Goal: Task Accomplishment & Management: Complete application form

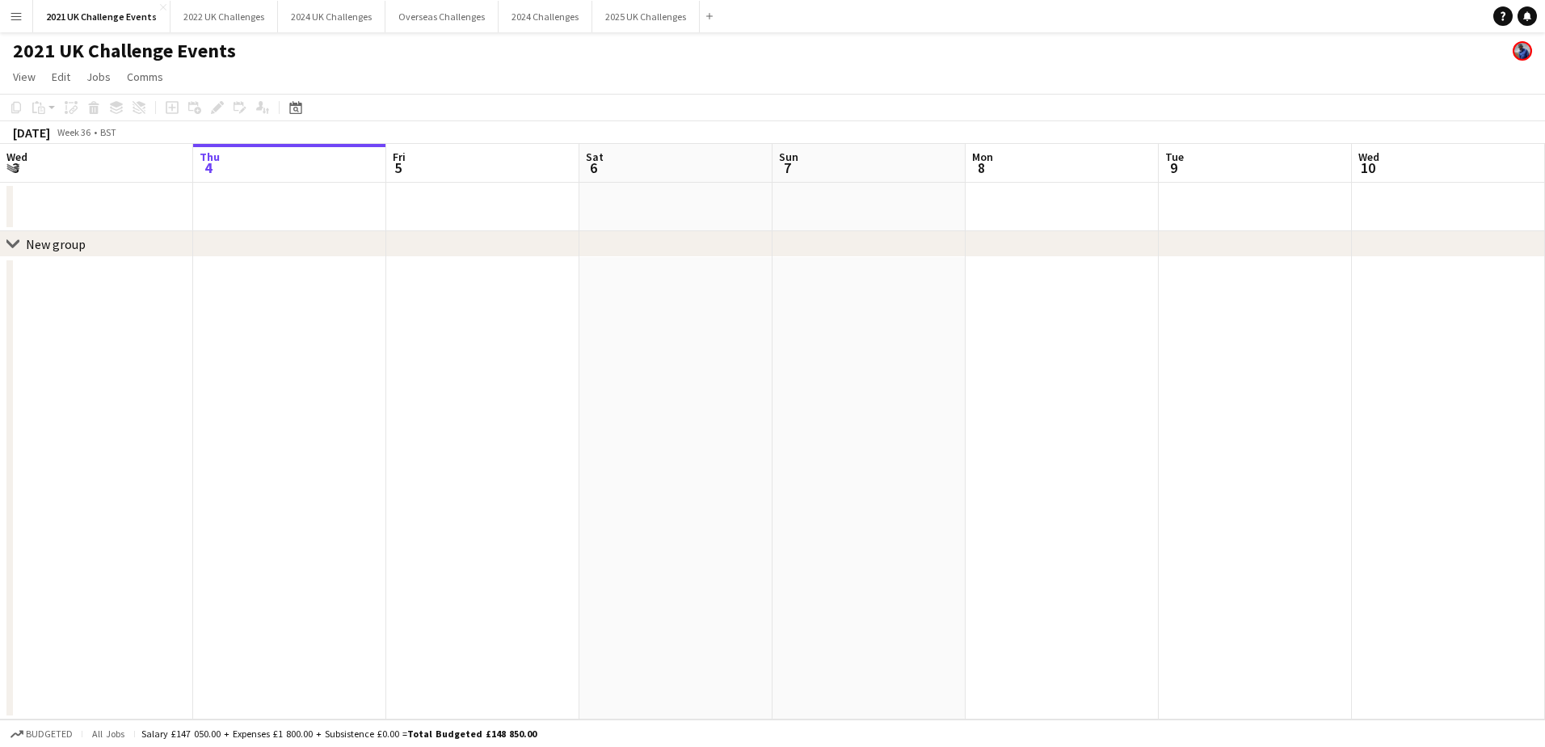
click at [10, 16] on app-icon "Menu" at bounding box center [16, 16] width 13 height 13
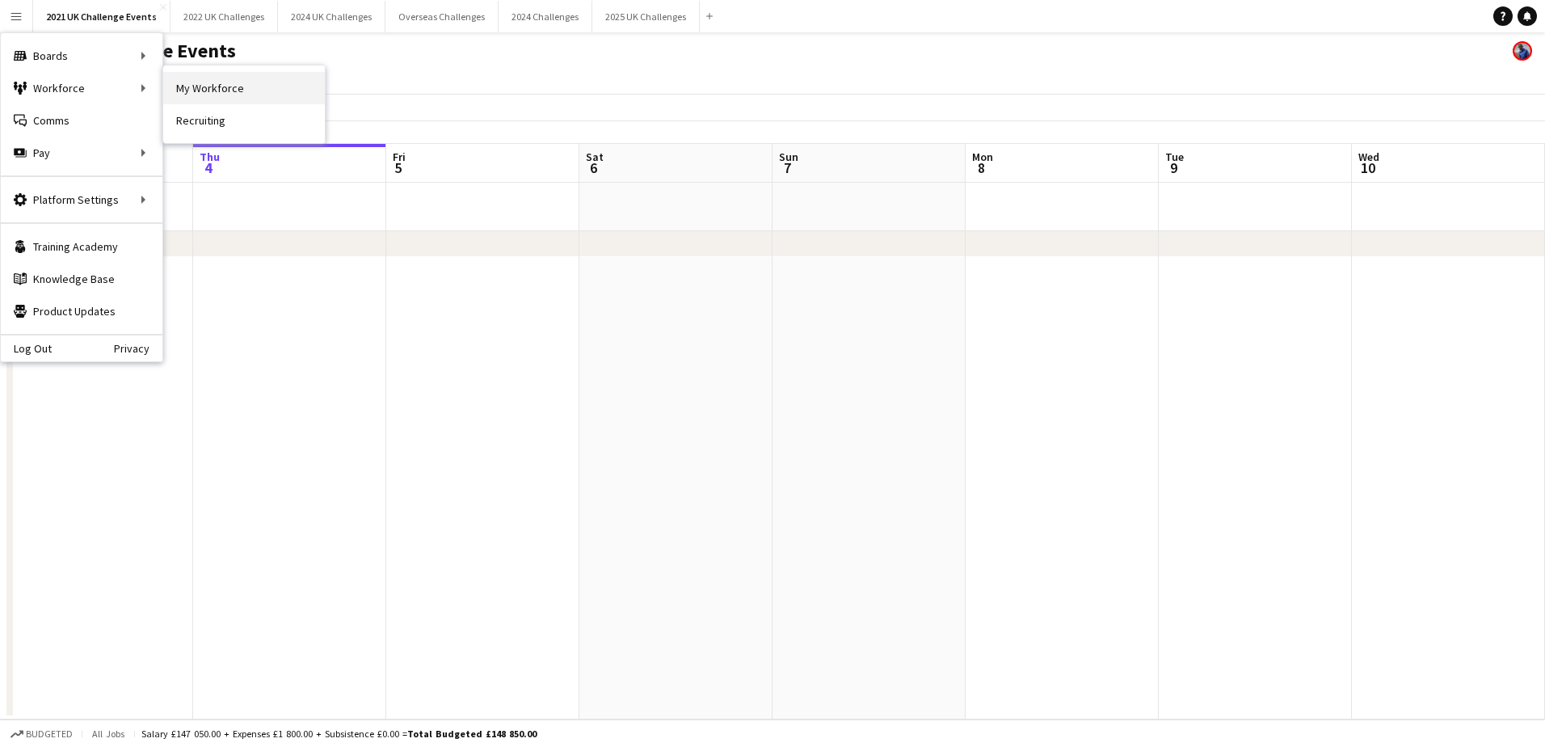
click at [179, 91] on link "My Workforce" at bounding box center [244, 88] width 162 height 32
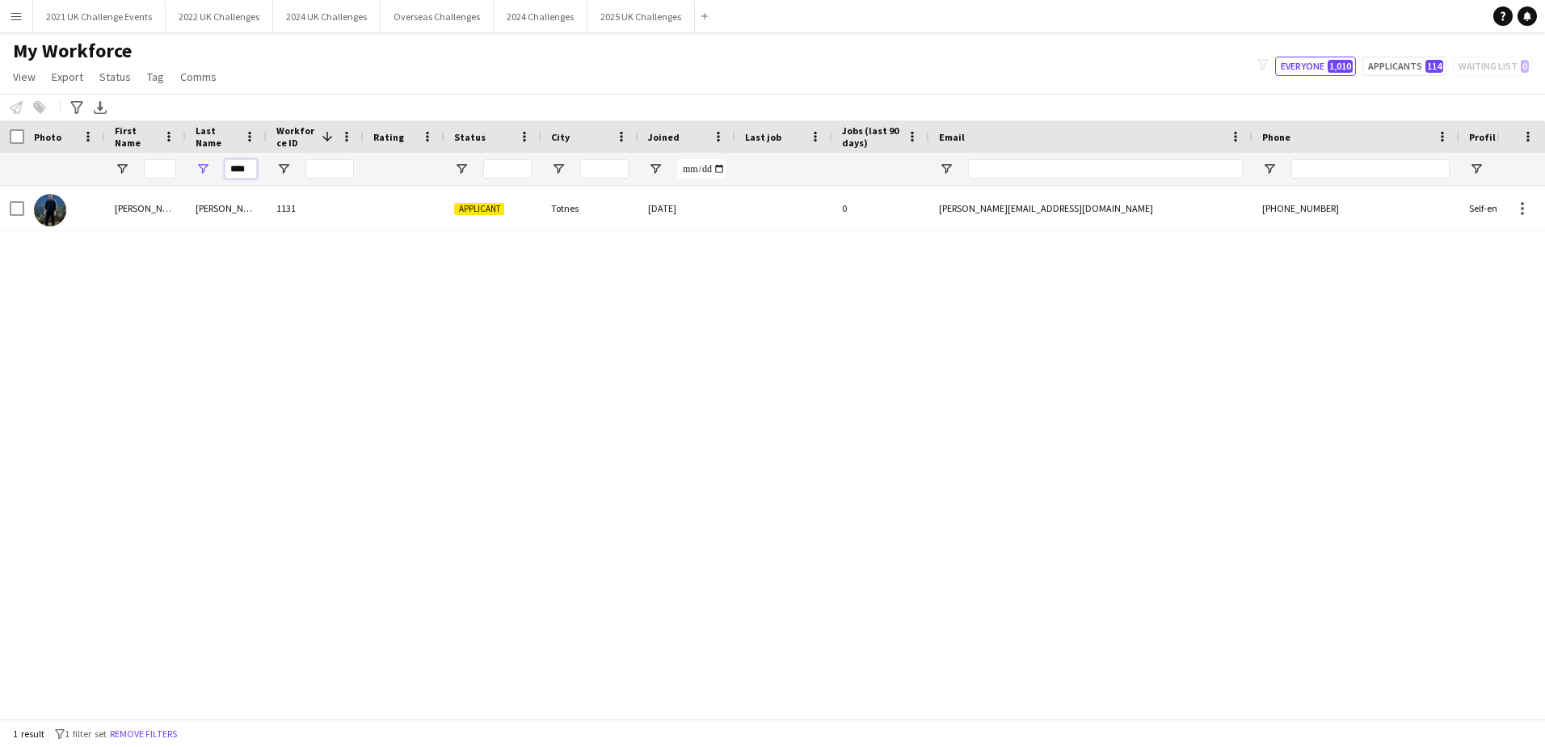
drag, startPoint x: 247, startPoint y: 167, endPoint x: 207, endPoint y: 166, distance: 39.6
click at [207, 166] on div "****" at bounding box center [226, 169] width 81 height 32
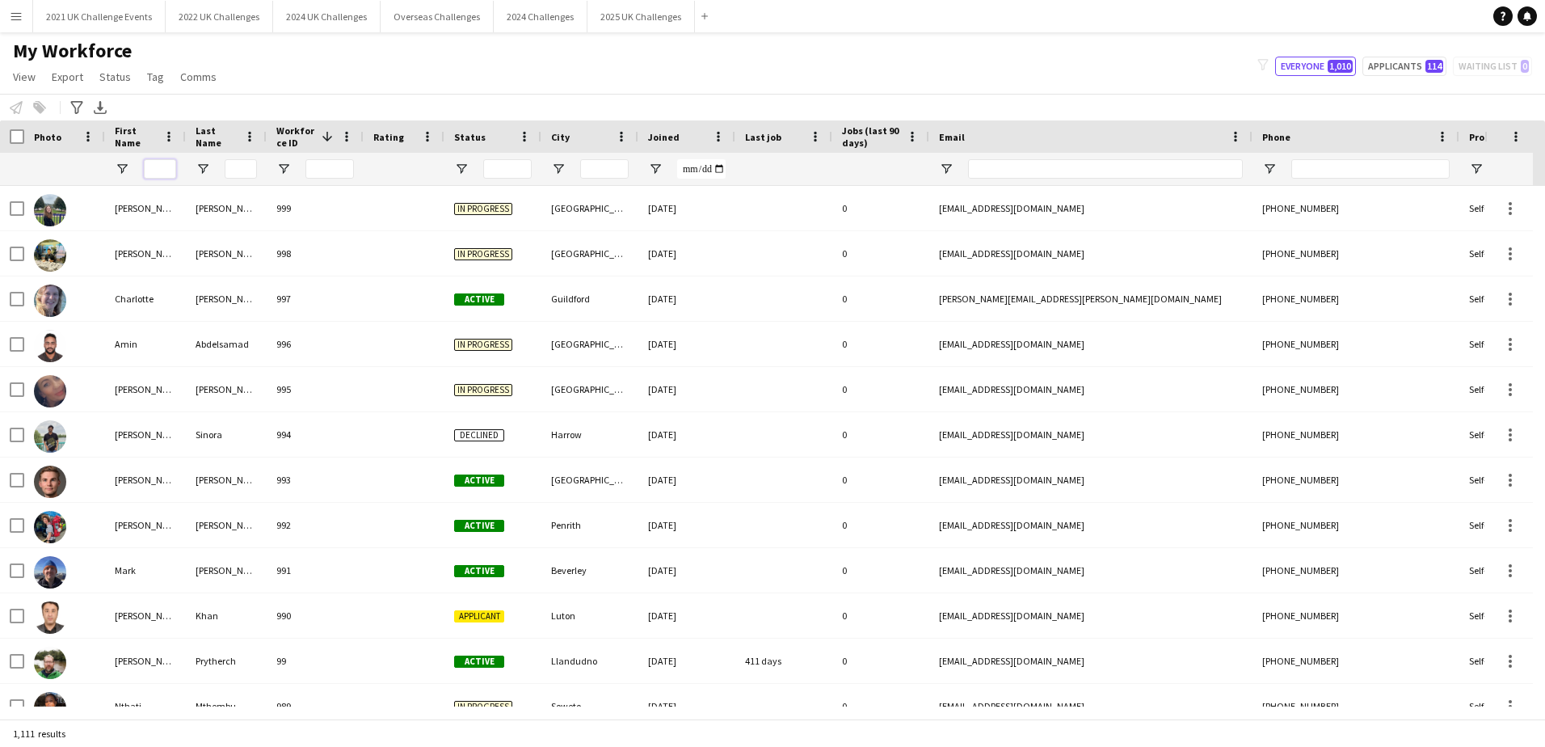
click at [162, 173] on input "First Name Filter Input" at bounding box center [160, 168] width 32 height 19
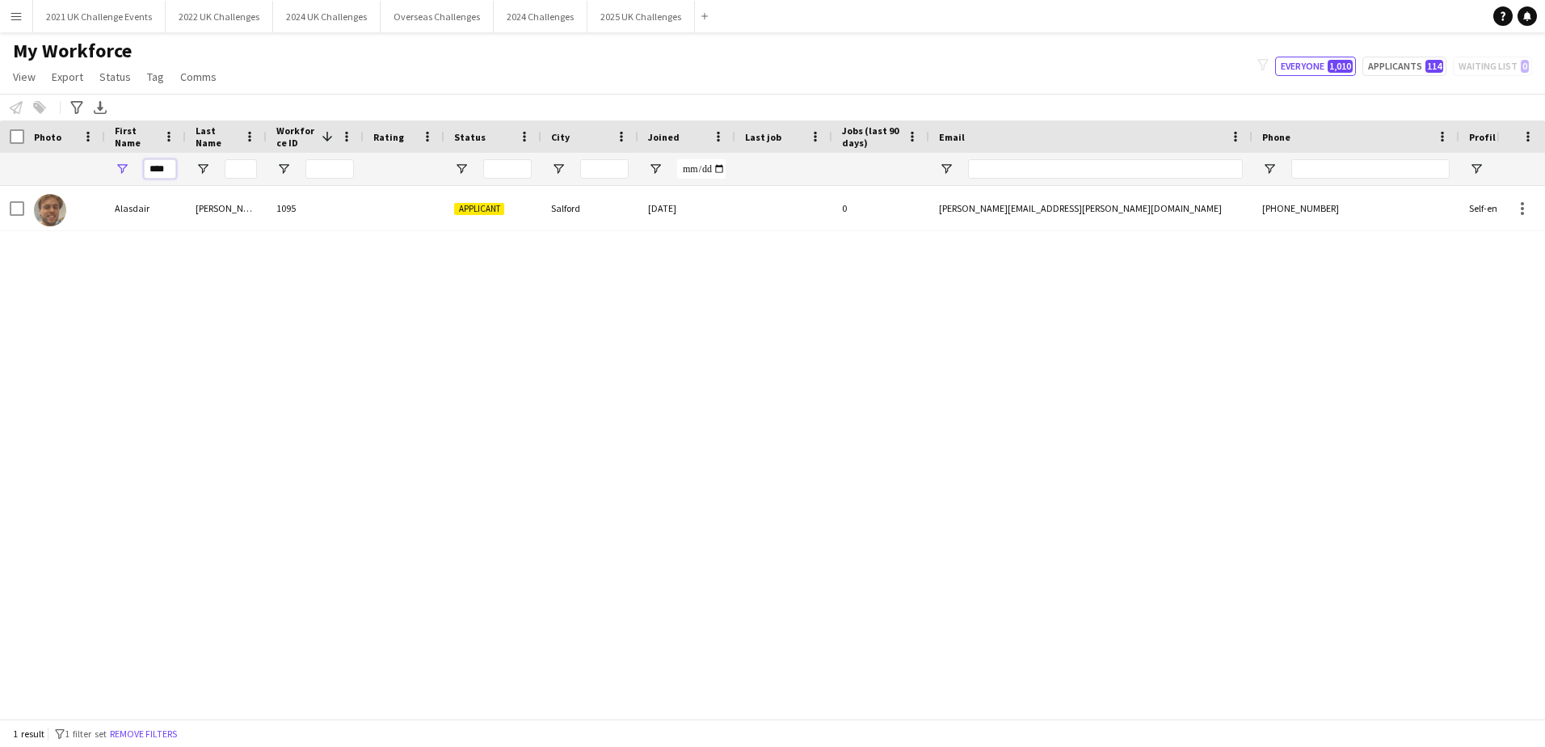
type input "****"
click at [426, 331] on div "[PERSON_NAME] 1095 Applicant Salford [DATE] 0 [PERSON_NAME][EMAIL_ADDRESS][PERS…" at bounding box center [748, 446] width 1497 height 520
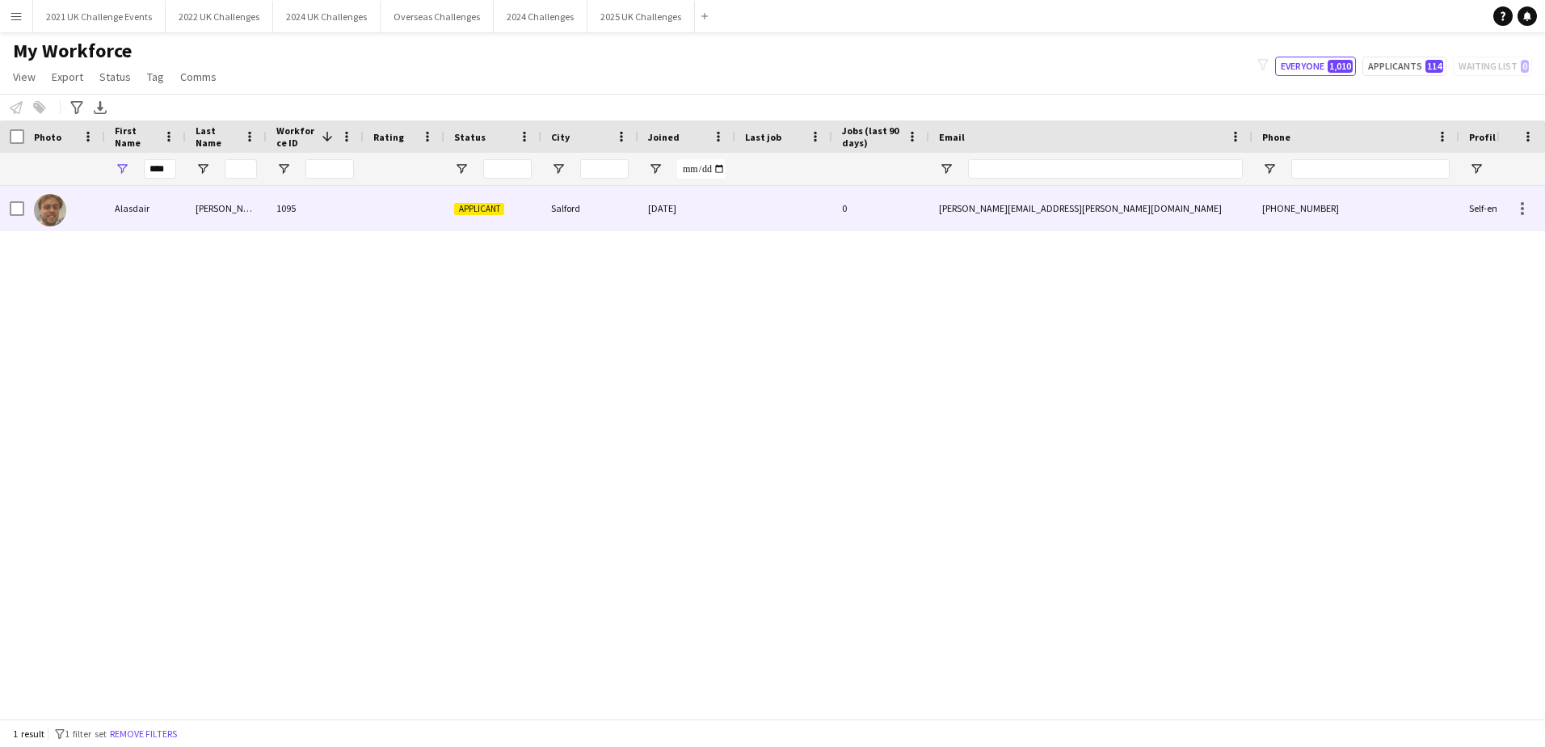
click at [143, 211] on div "Alasdair" at bounding box center [145, 208] width 81 height 44
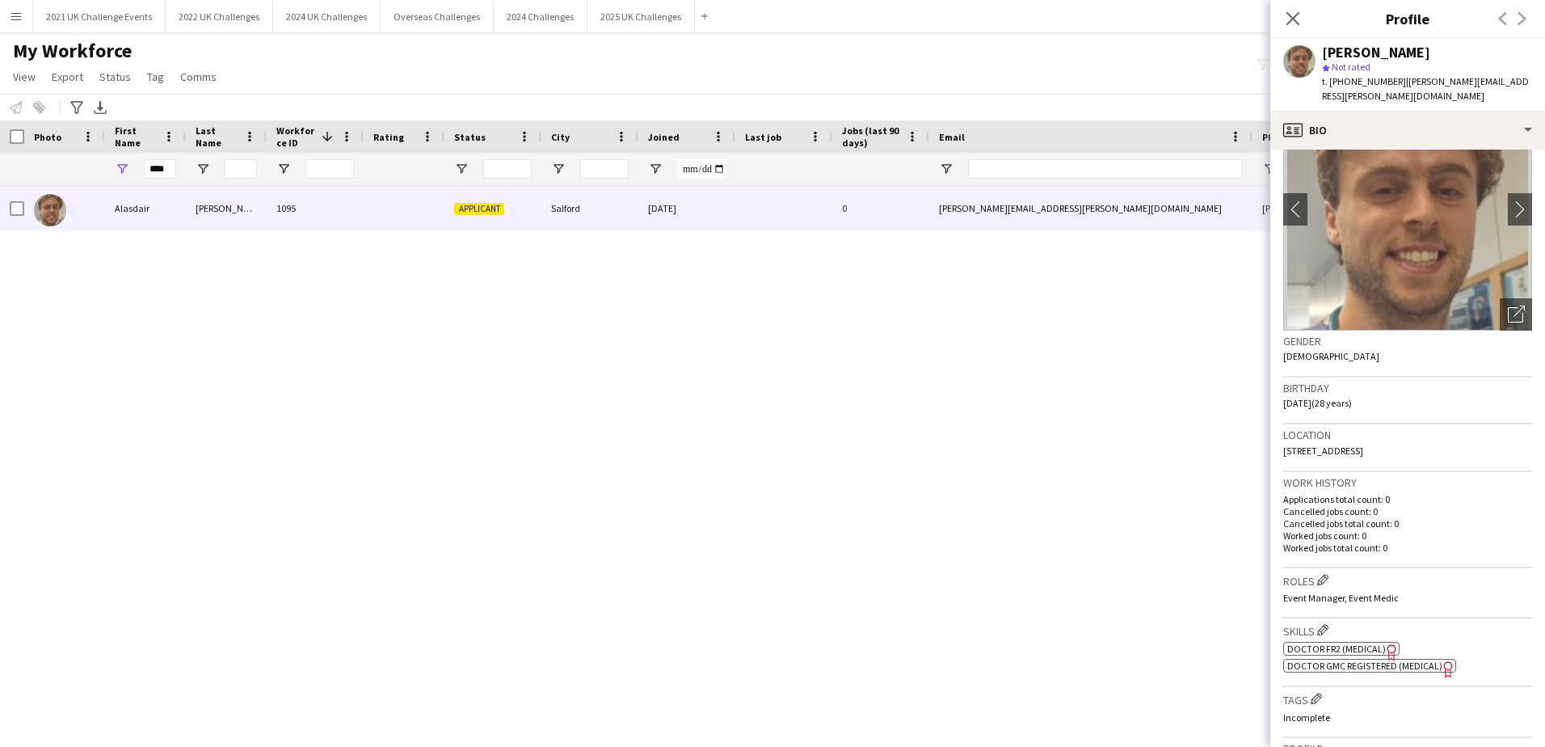
scroll to position [162, 0]
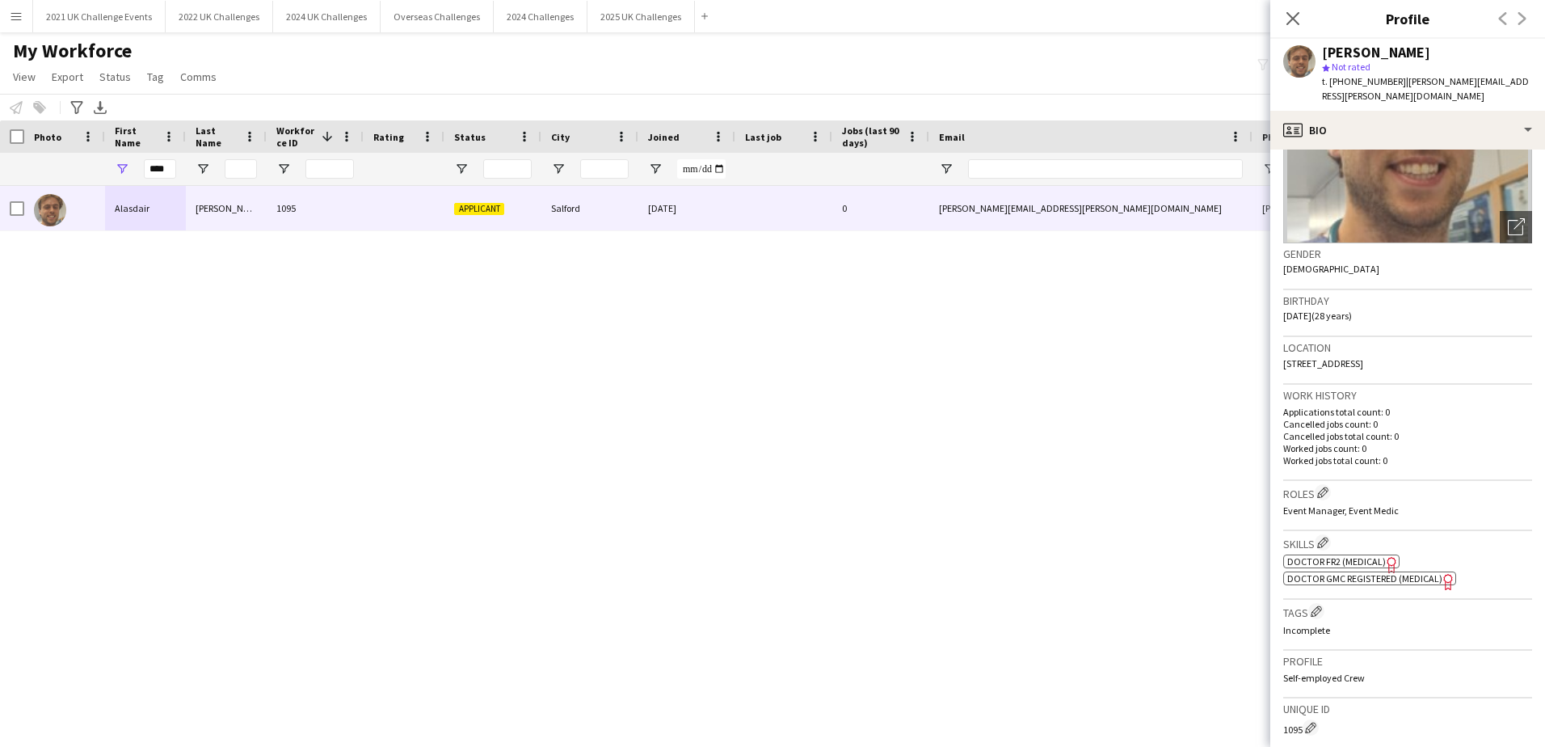
click at [1344, 555] on span "Doctor FR2 (Medical)" at bounding box center [1336, 561] width 99 height 12
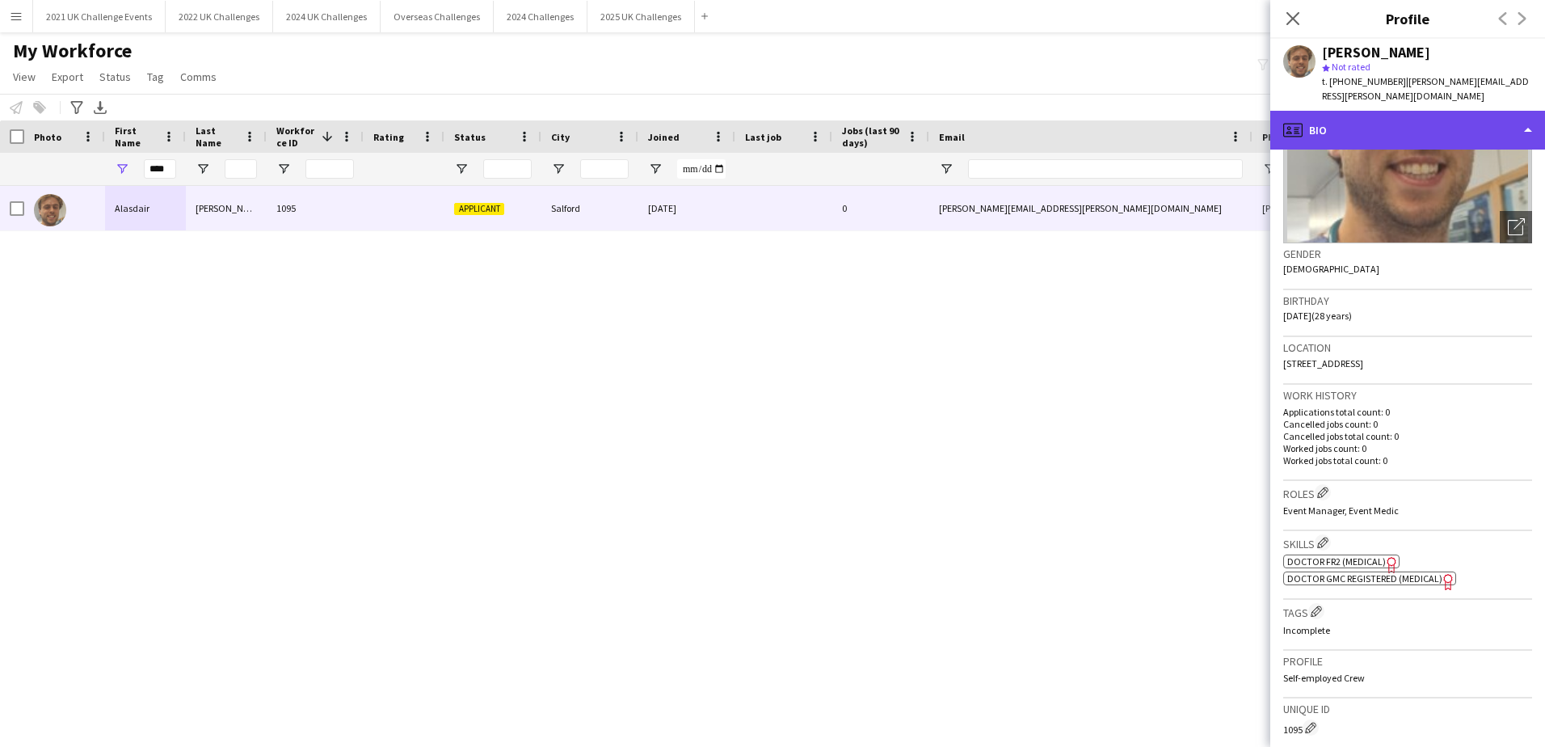
click at [1482, 111] on div "profile Bio" at bounding box center [1407, 130] width 275 height 39
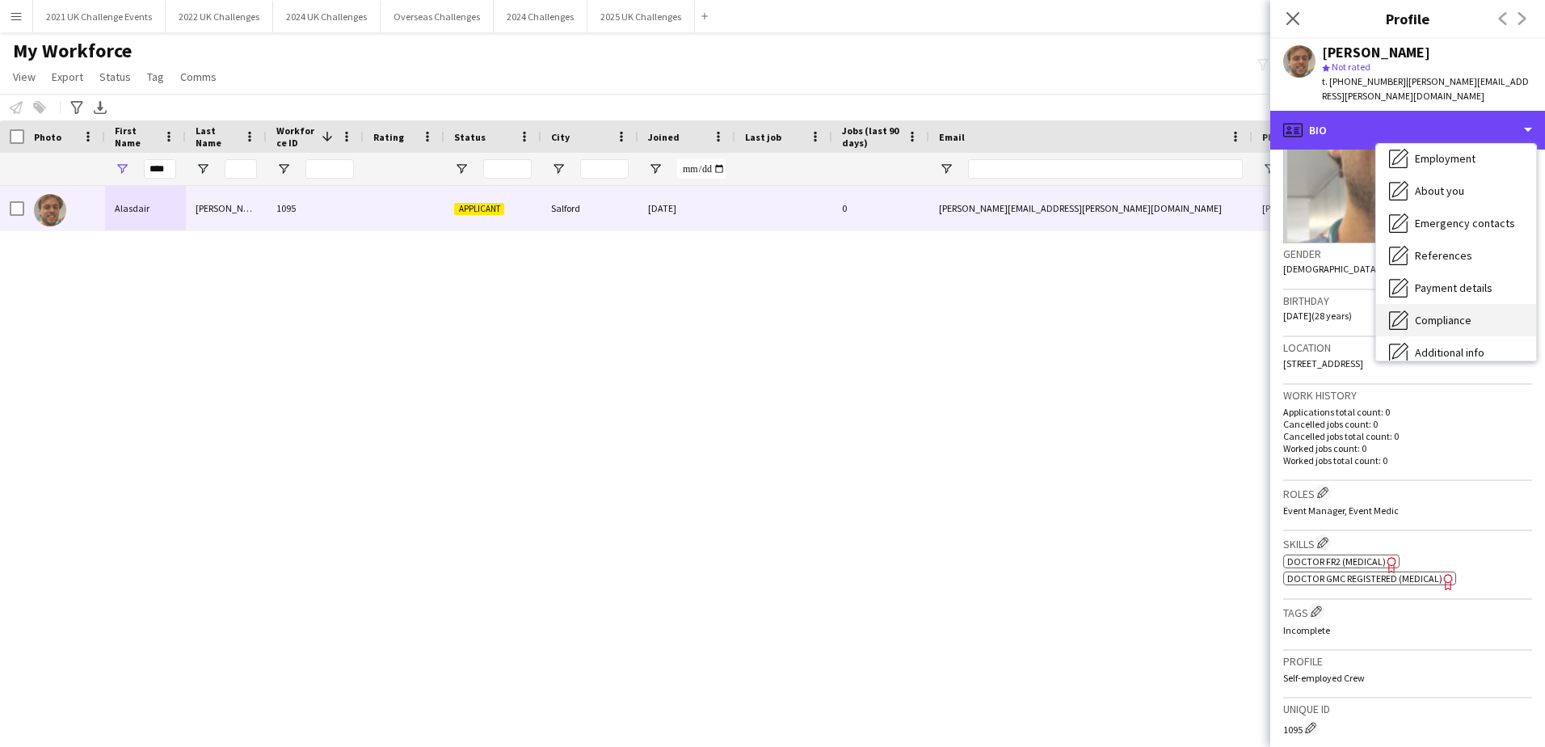
scroll to position [184, 0]
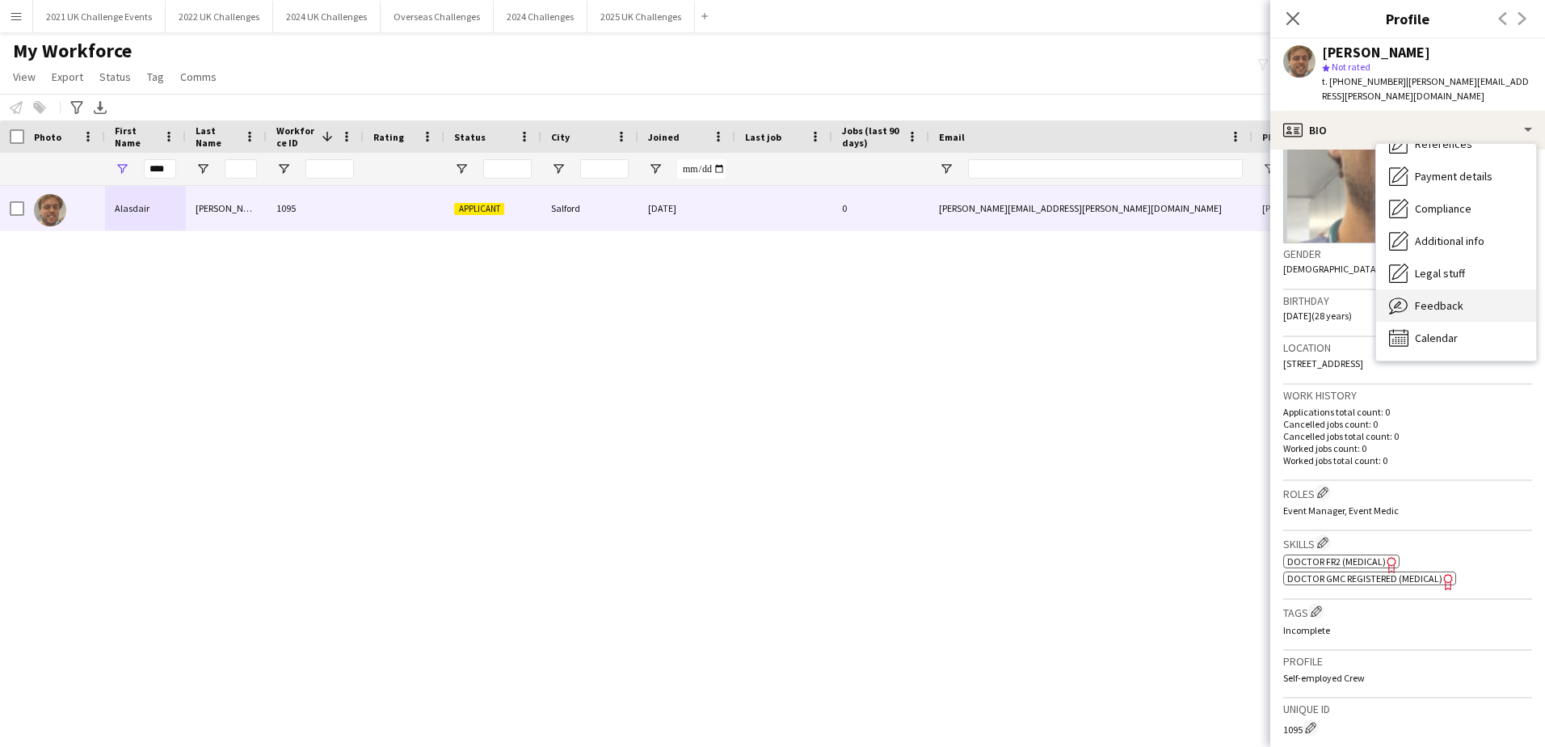
click at [1492, 289] on div "Feedback Feedback" at bounding box center [1456, 305] width 160 height 32
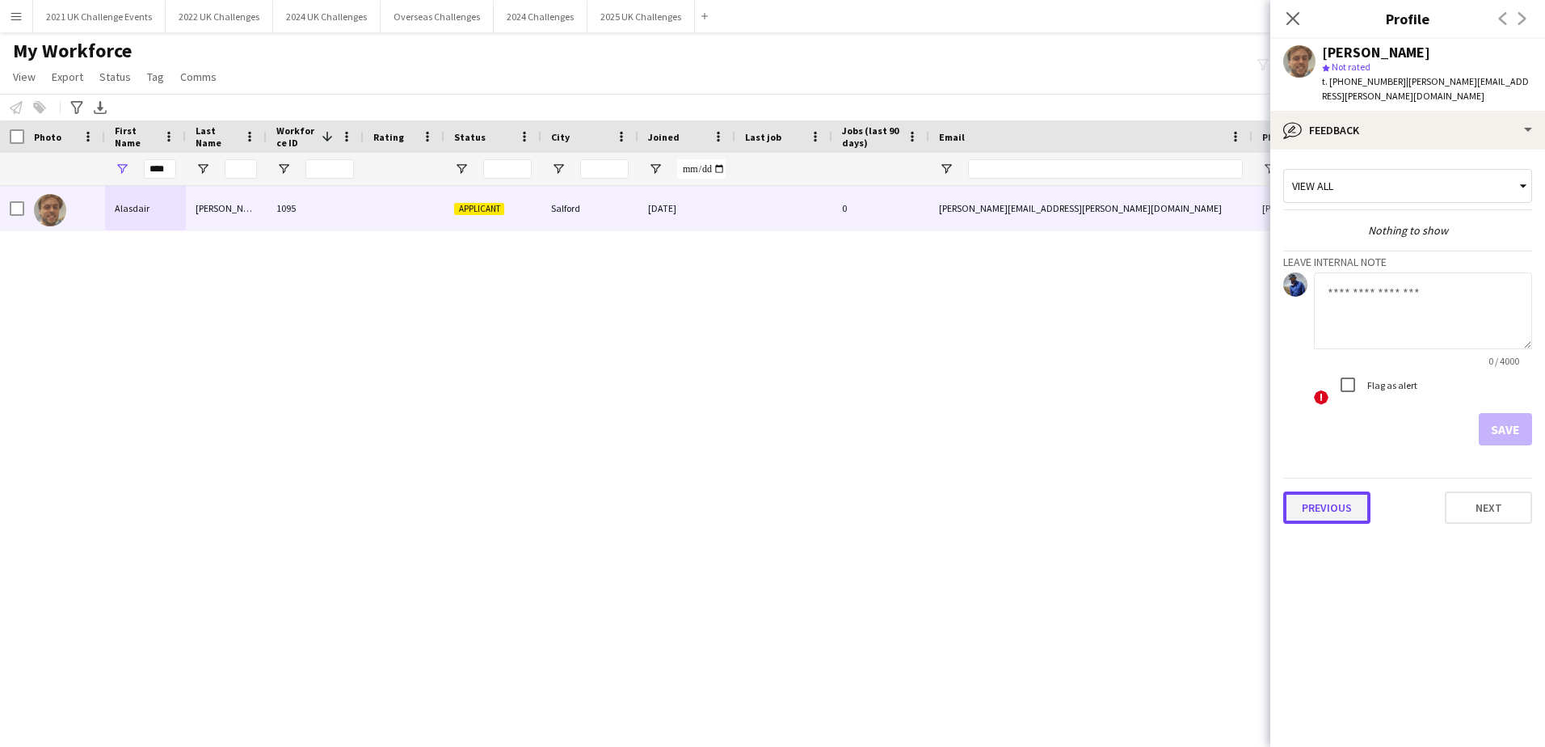
click at [1338, 491] on button "Previous" at bounding box center [1326, 507] width 87 height 32
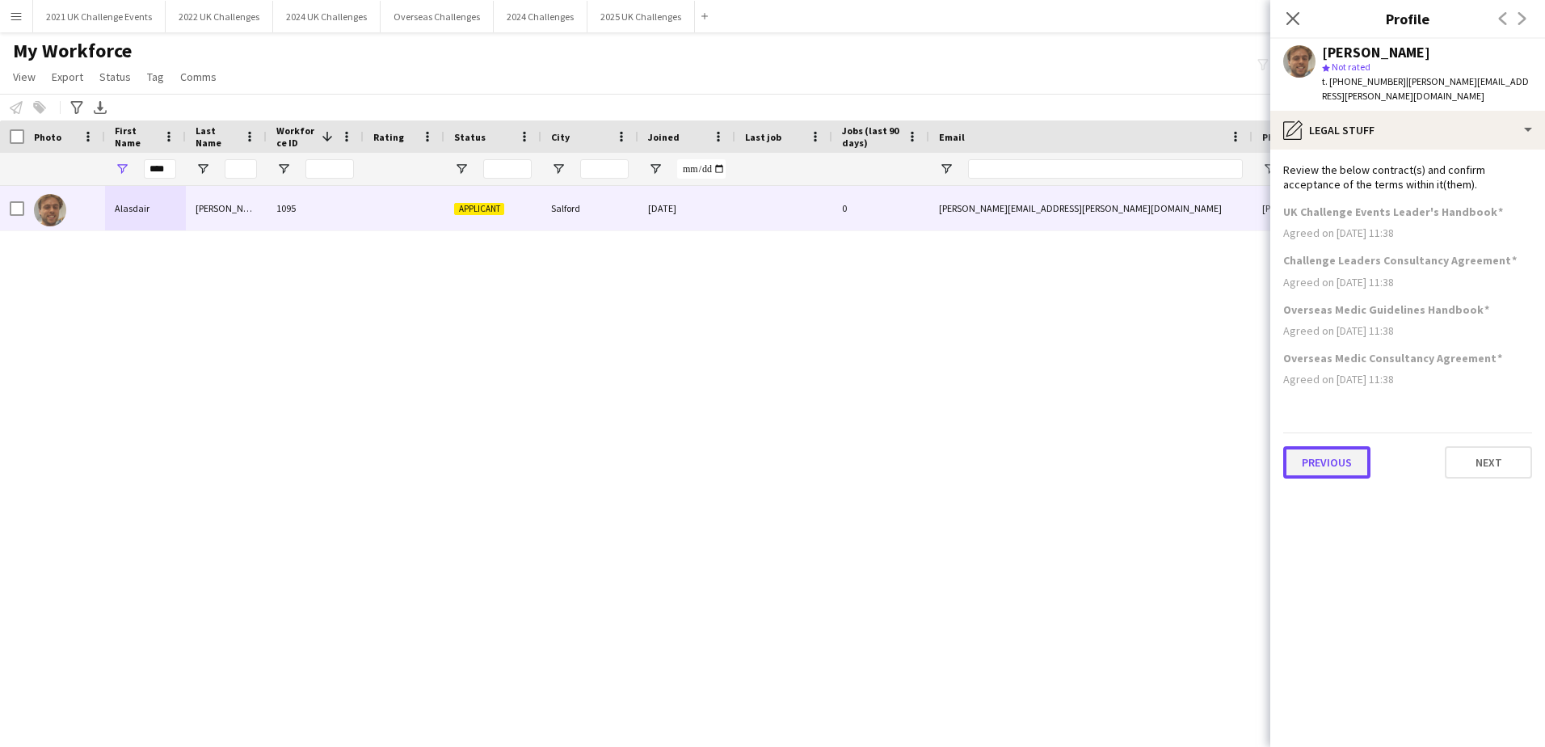
click at [1338, 453] on button "Previous" at bounding box center [1326, 462] width 87 height 32
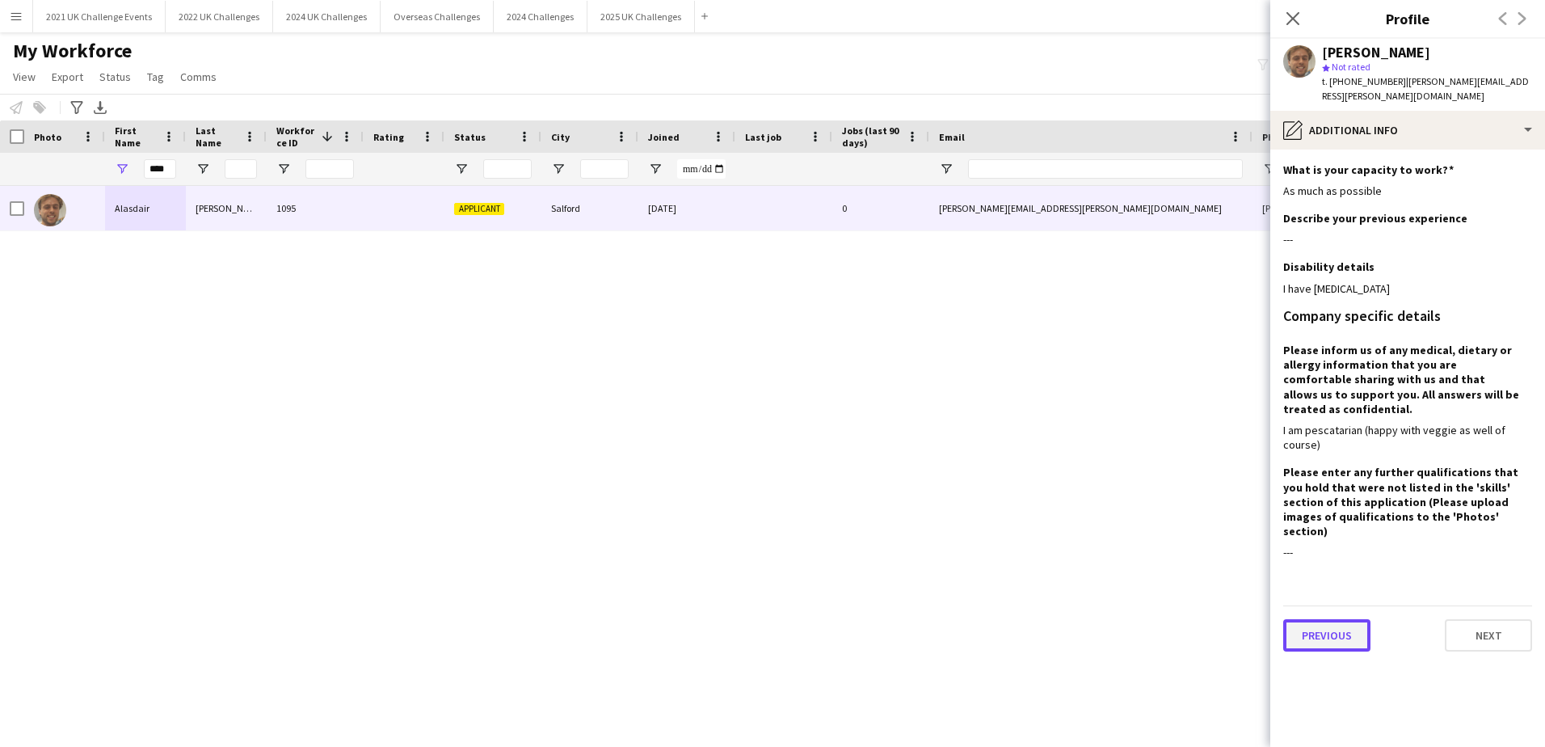
click at [1346, 619] on button "Previous" at bounding box center [1326, 635] width 87 height 32
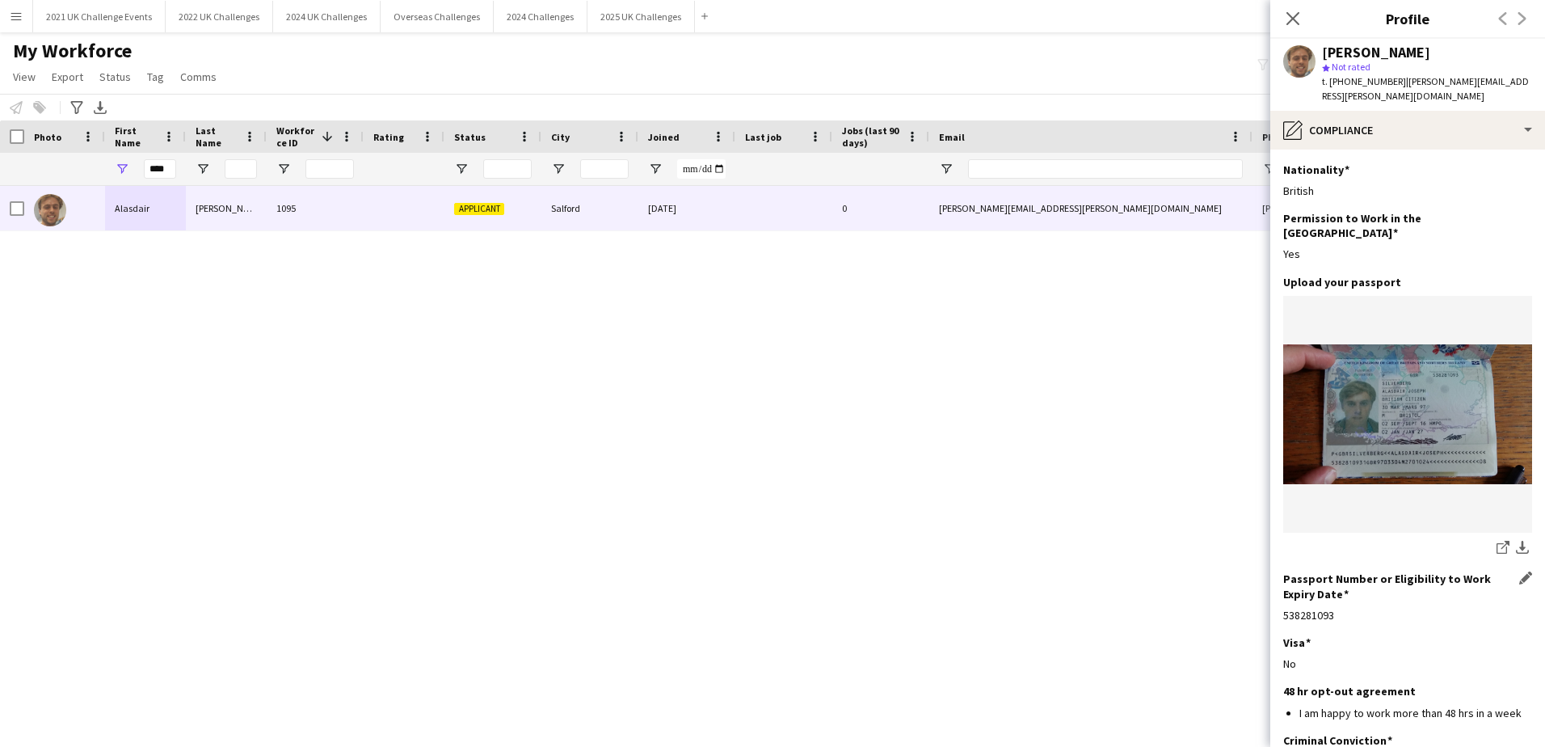
scroll to position [96, 0]
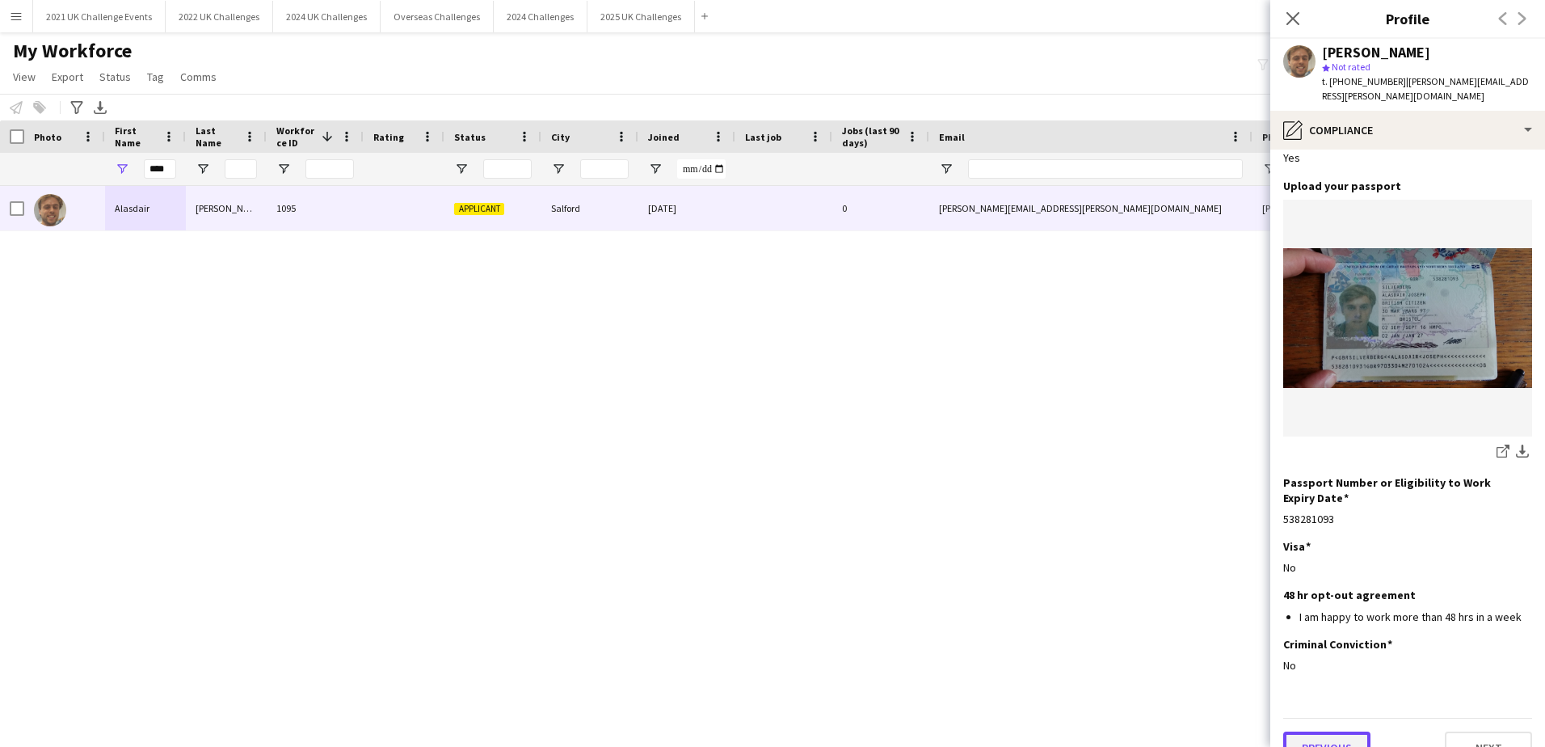
click at [1348, 731] on button "Previous" at bounding box center [1326, 747] width 87 height 32
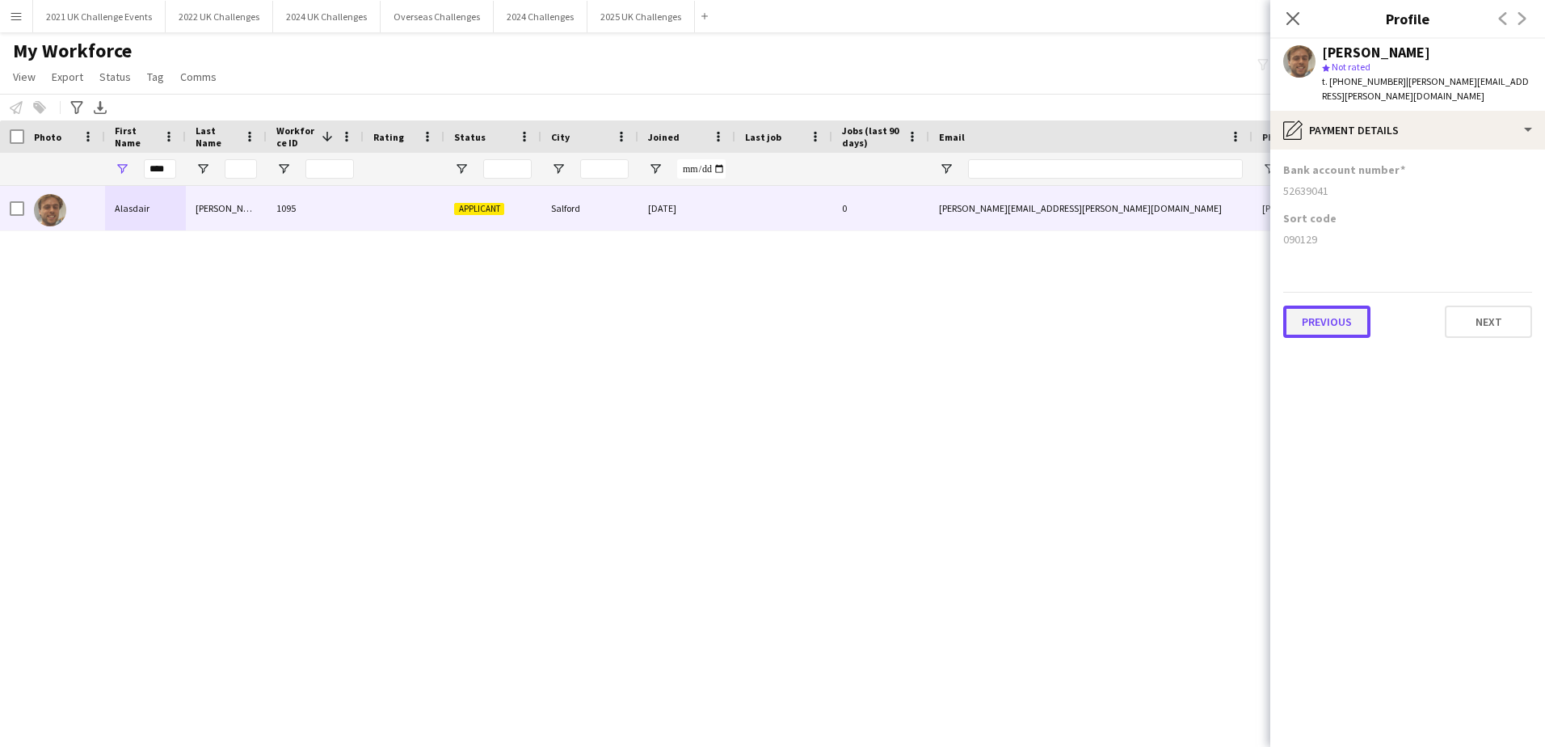
click at [1329, 311] on button "Previous" at bounding box center [1326, 321] width 87 height 32
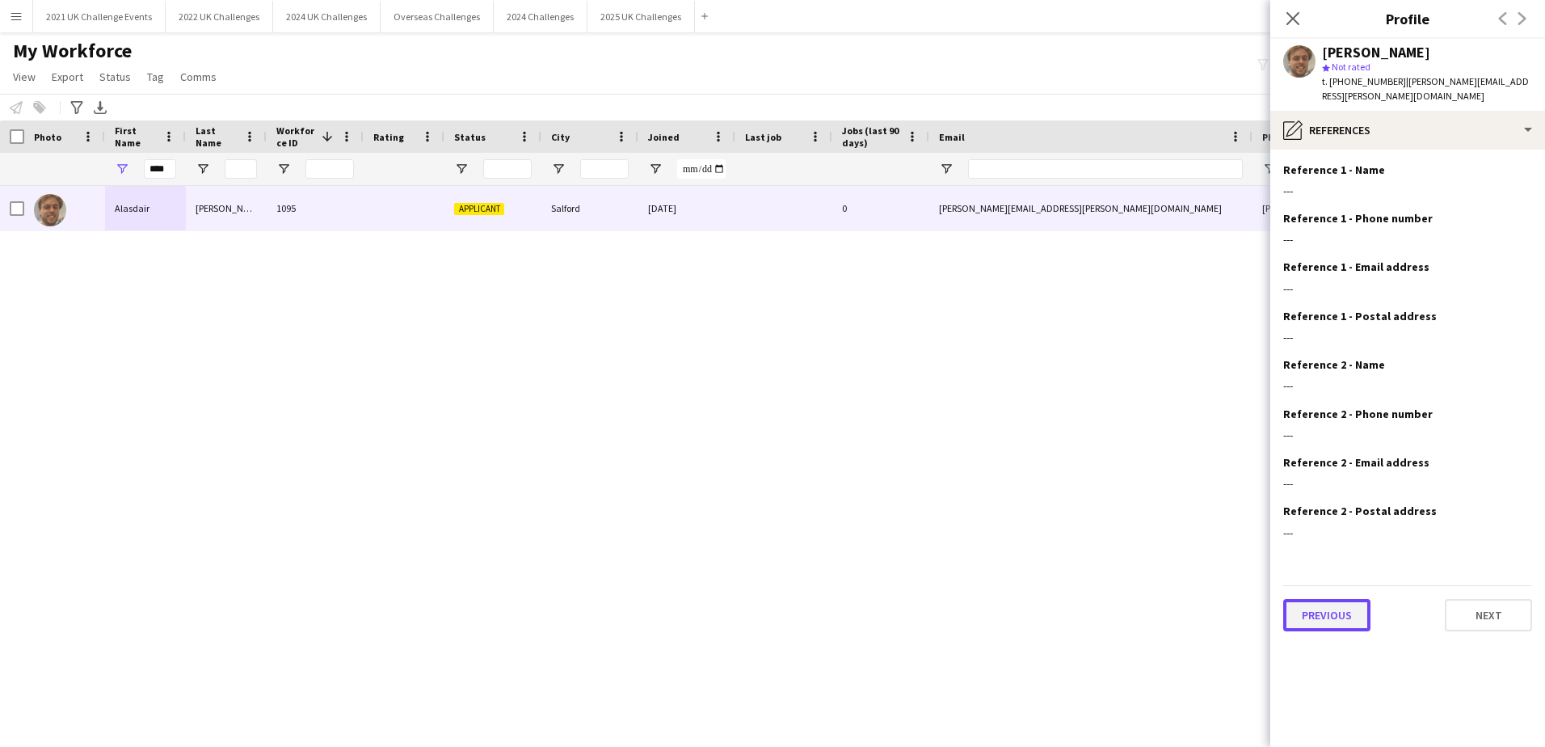
click at [1325, 599] on button "Previous" at bounding box center [1326, 615] width 87 height 32
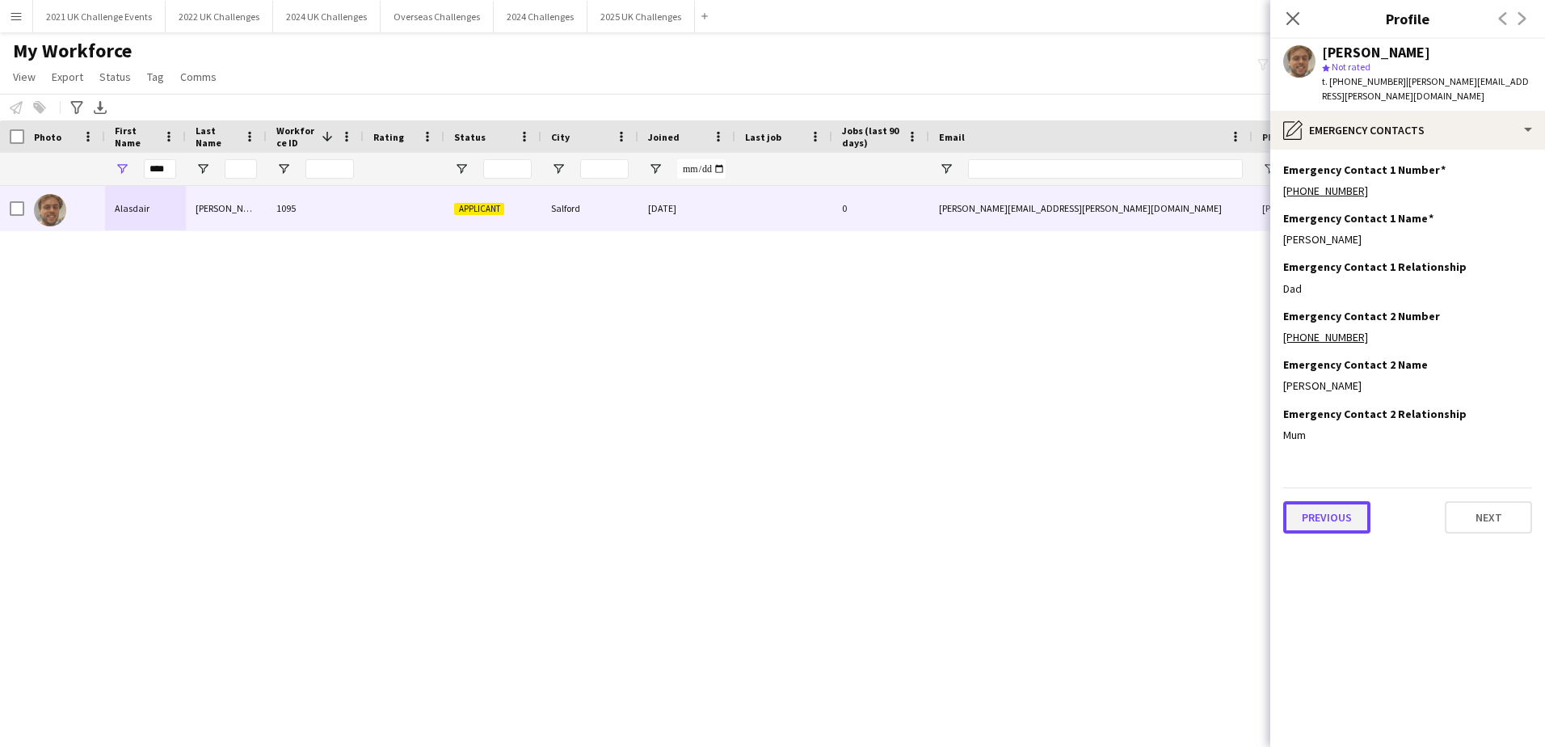
click at [1335, 502] on button "Previous" at bounding box center [1326, 517] width 87 height 32
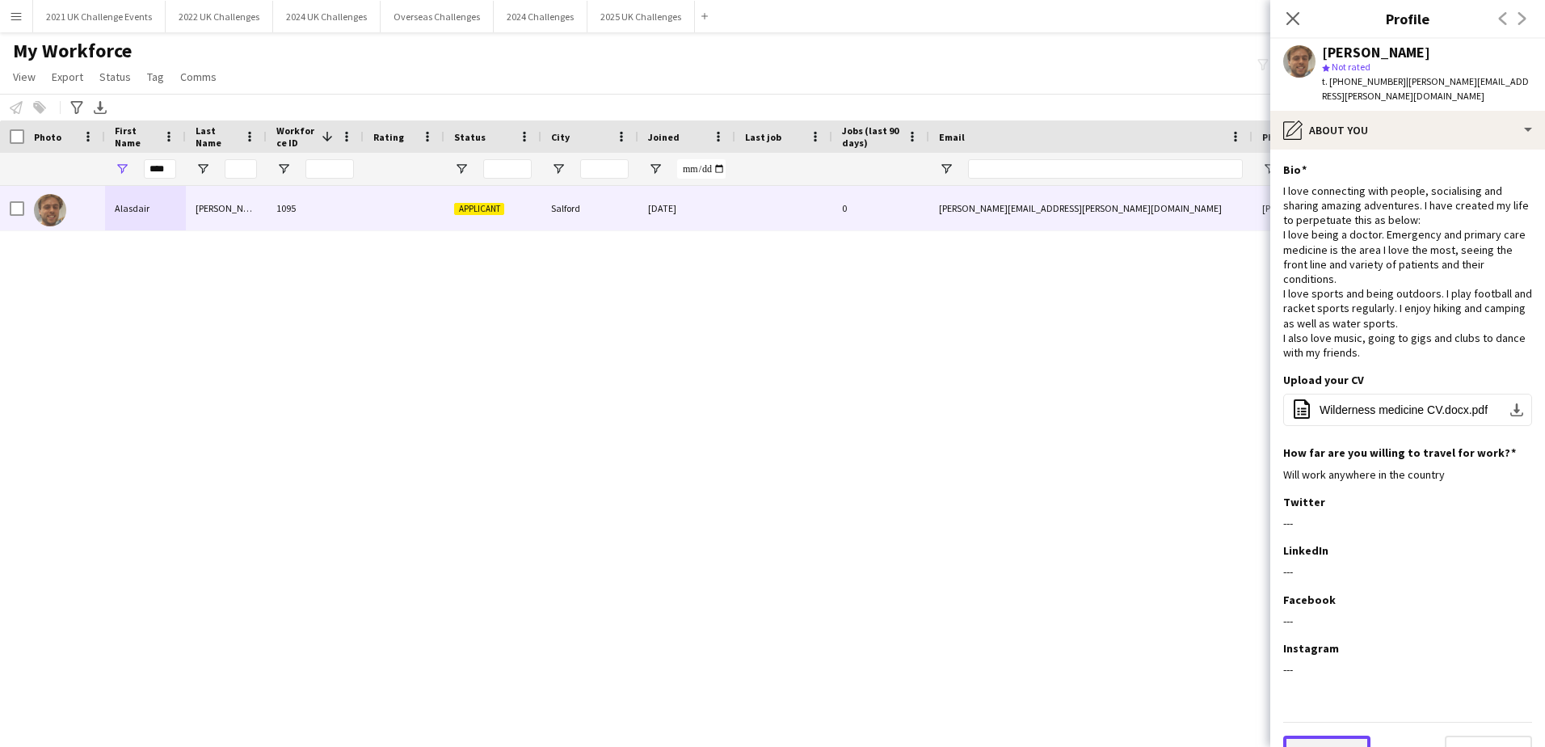
click at [1299, 735] on button "Previous" at bounding box center [1326, 751] width 87 height 32
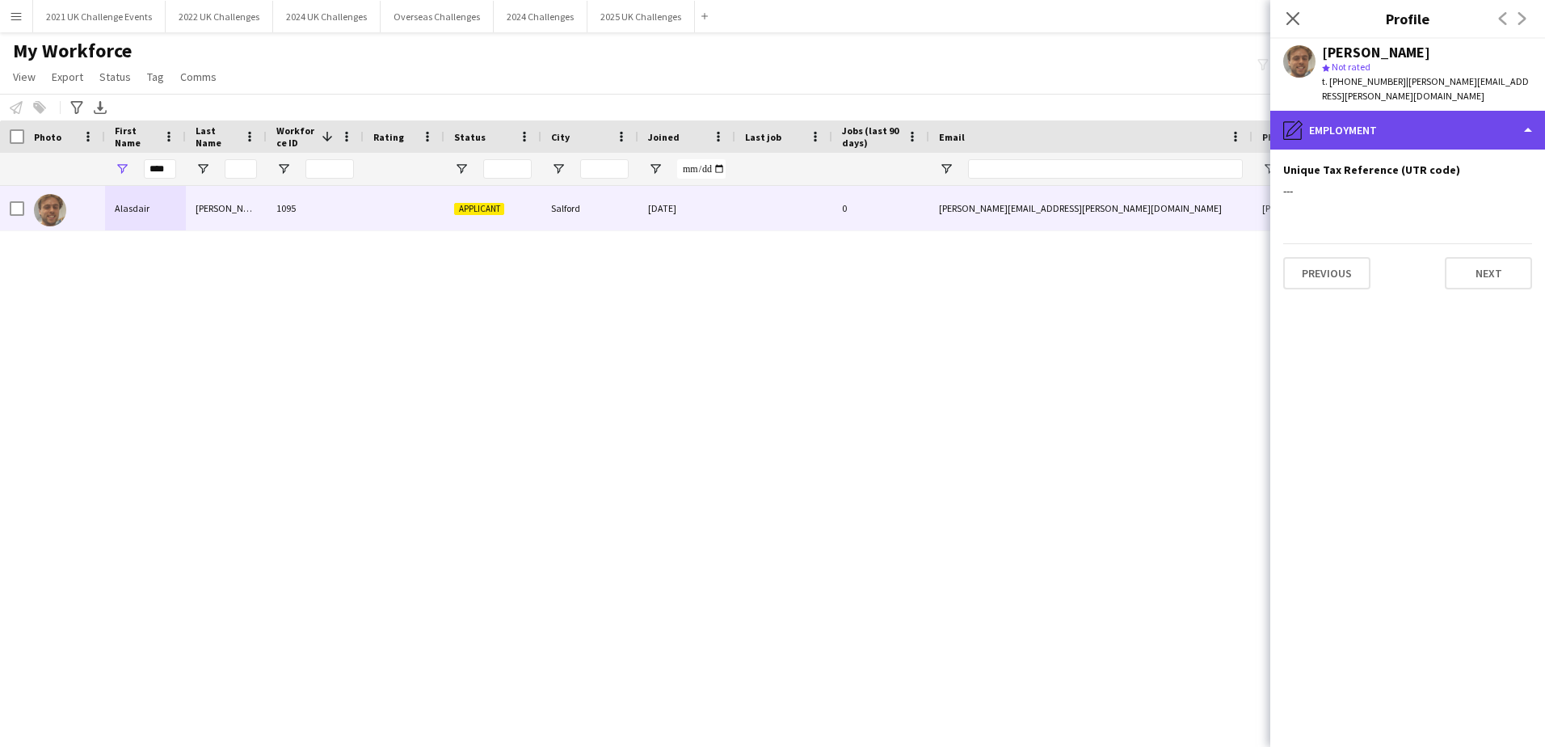
click at [1401, 115] on div "pencil4 Employment" at bounding box center [1407, 130] width 275 height 39
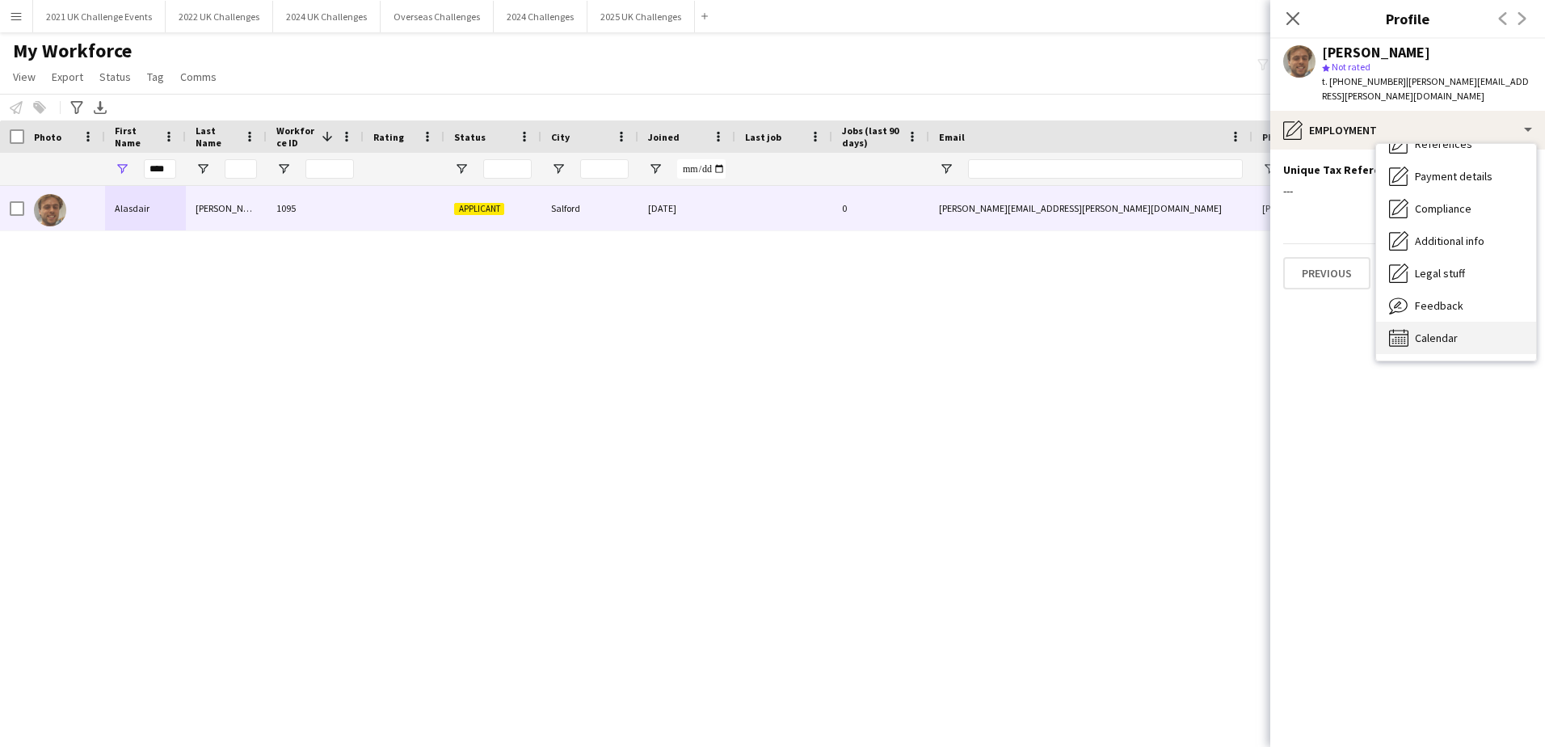
click at [1461, 323] on div "Calendar Calendar" at bounding box center [1456, 338] width 160 height 32
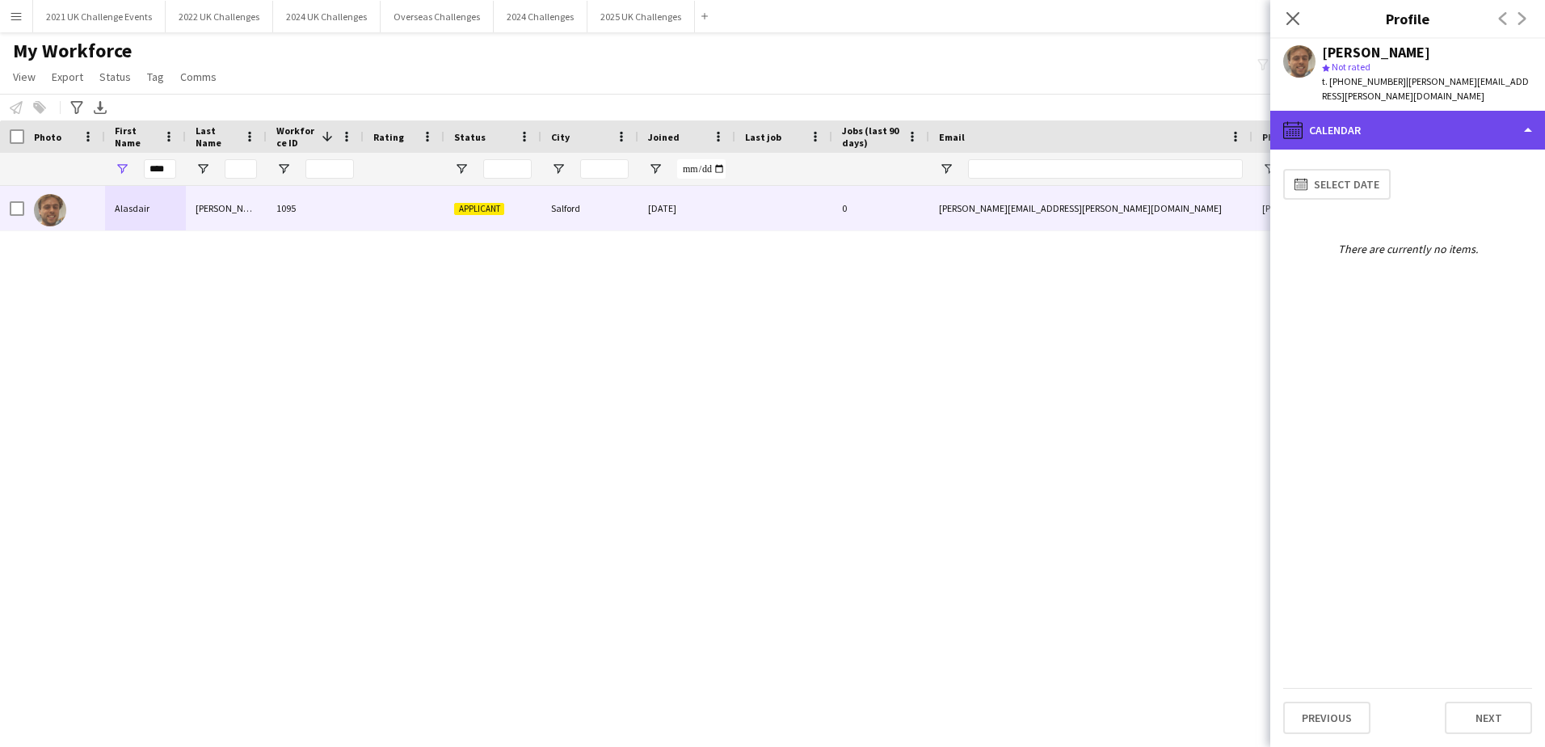
click at [1431, 111] on div "calendar-full Calendar" at bounding box center [1407, 130] width 275 height 39
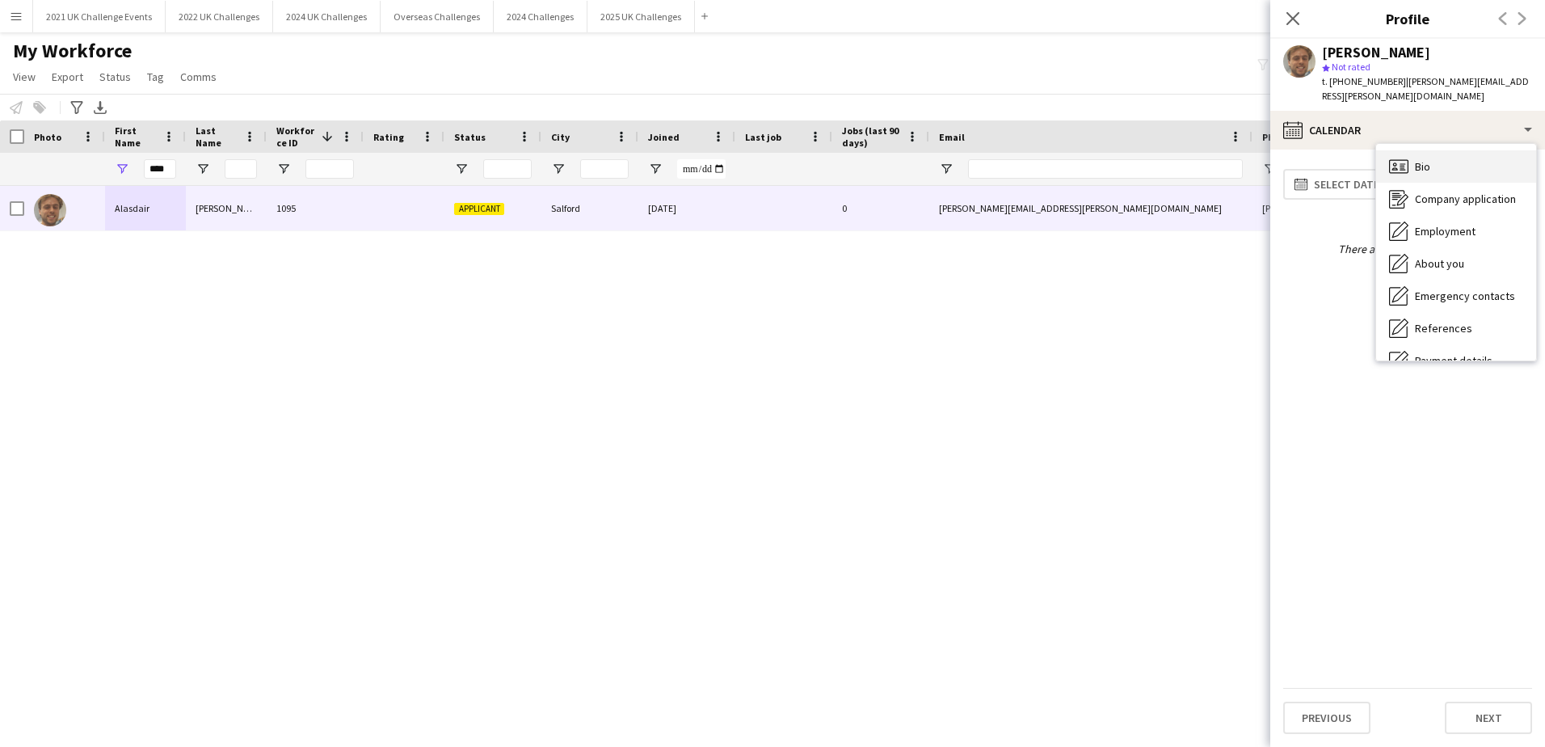
click at [1441, 154] on div "Bio Bio" at bounding box center [1456, 166] width 160 height 32
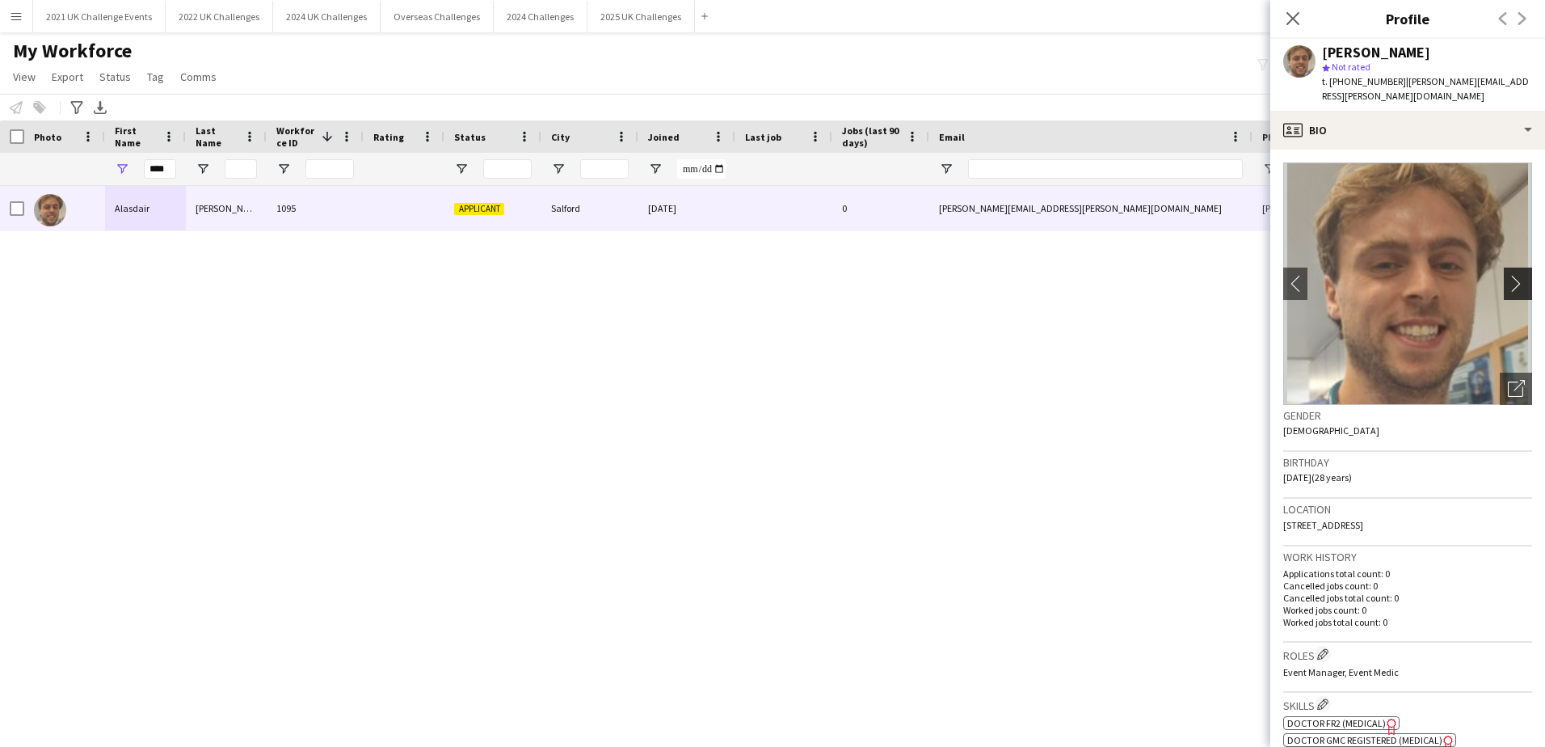
click at [1508, 275] on app-icon "chevron-right" at bounding box center [1520, 283] width 25 height 17
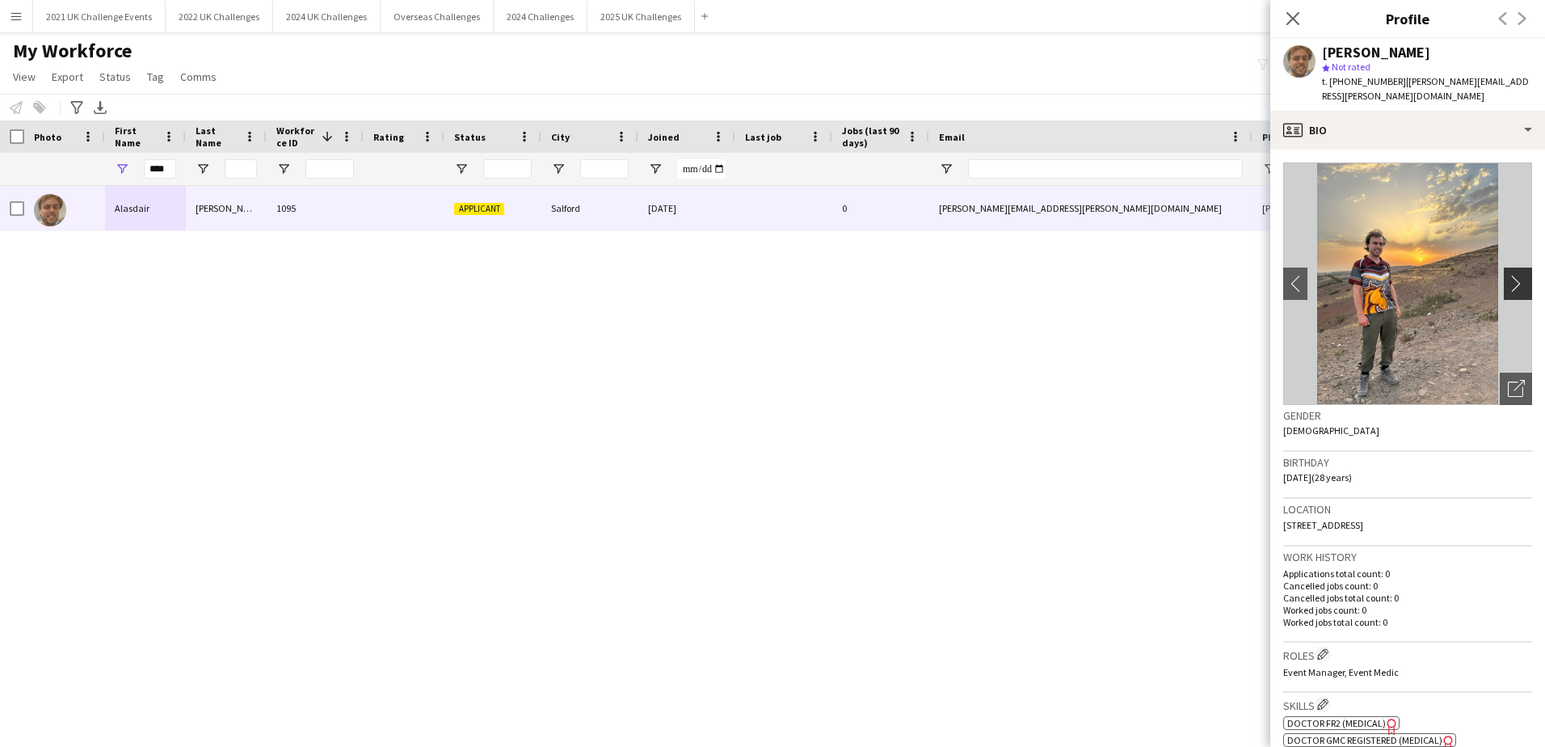
click at [1508, 275] on app-icon "chevron-right" at bounding box center [1520, 283] width 25 height 17
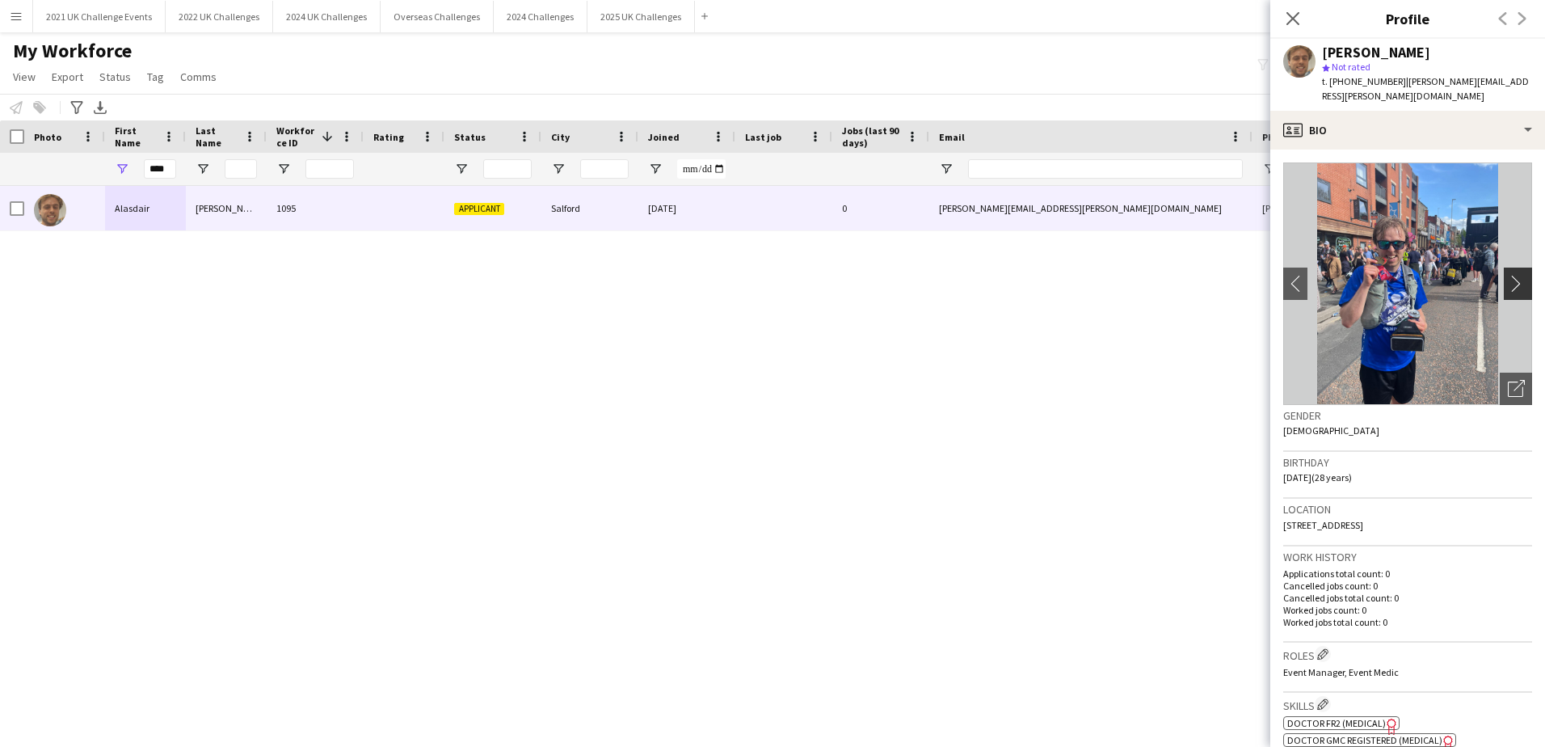
click at [1508, 275] on app-icon "chevron-right" at bounding box center [1520, 283] width 25 height 17
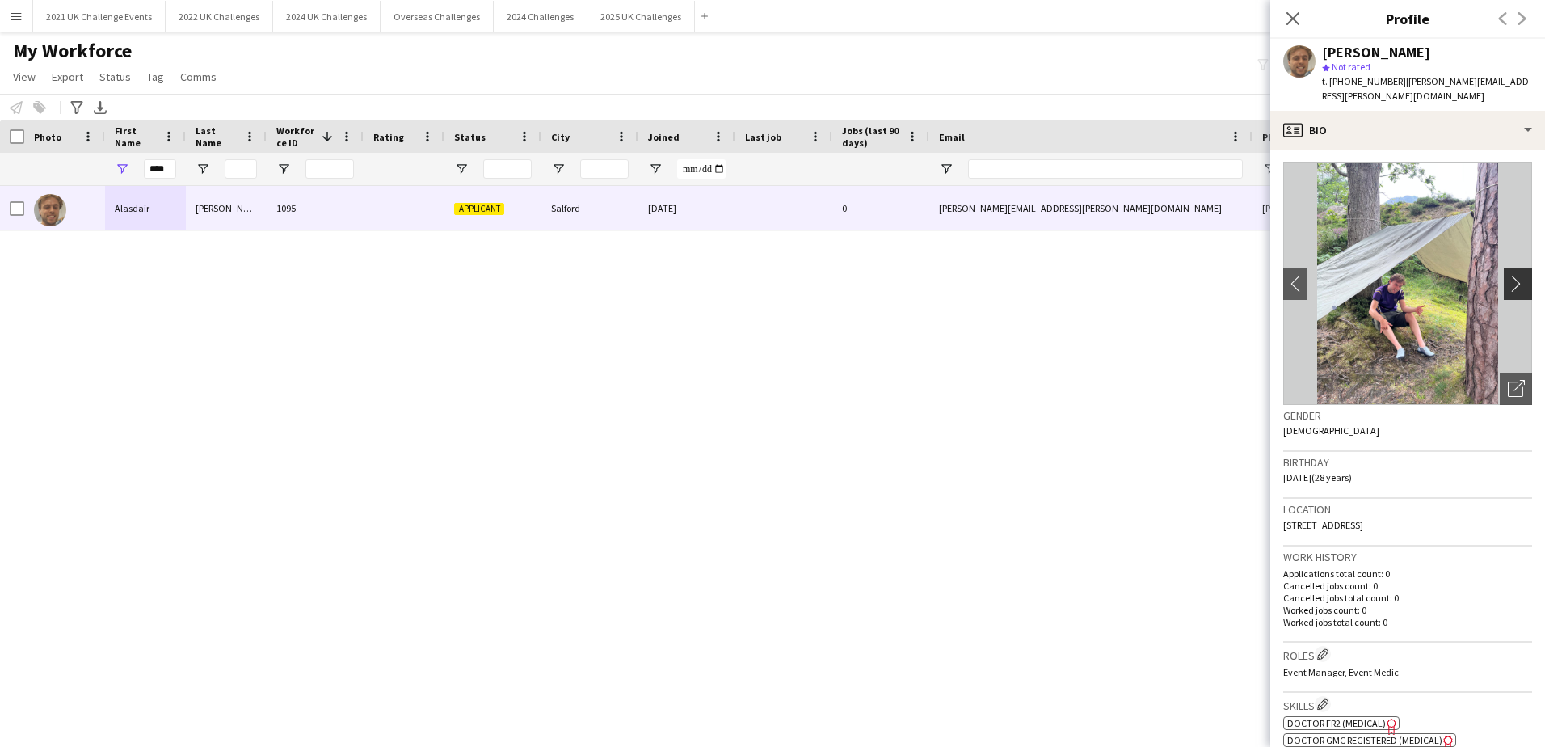
click at [1508, 275] on app-icon "chevron-right" at bounding box center [1520, 283] width 25 height 17
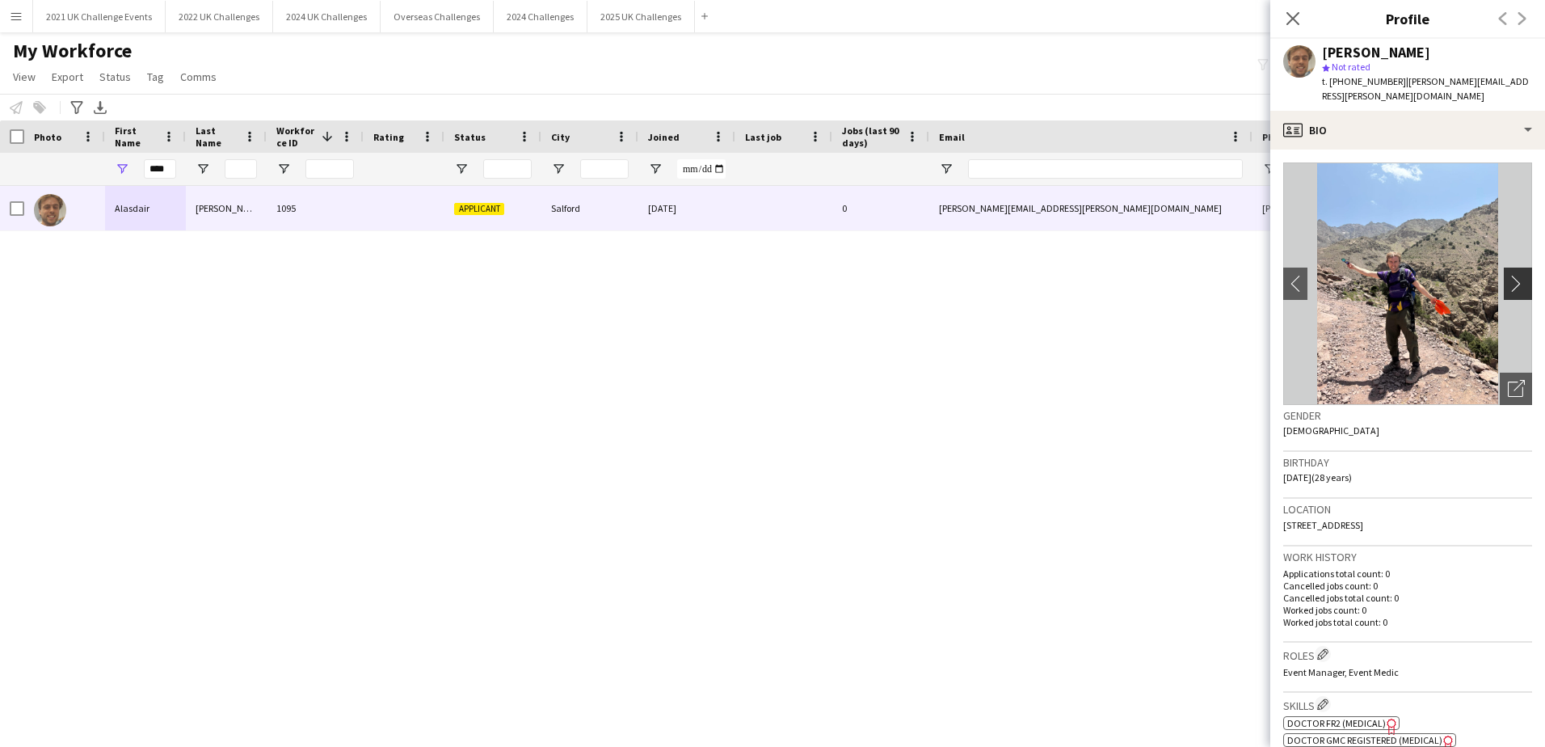
click at [1508, 275] on app-icon "chevron-right" at bounding box center [1520, 283] width 25 height 17
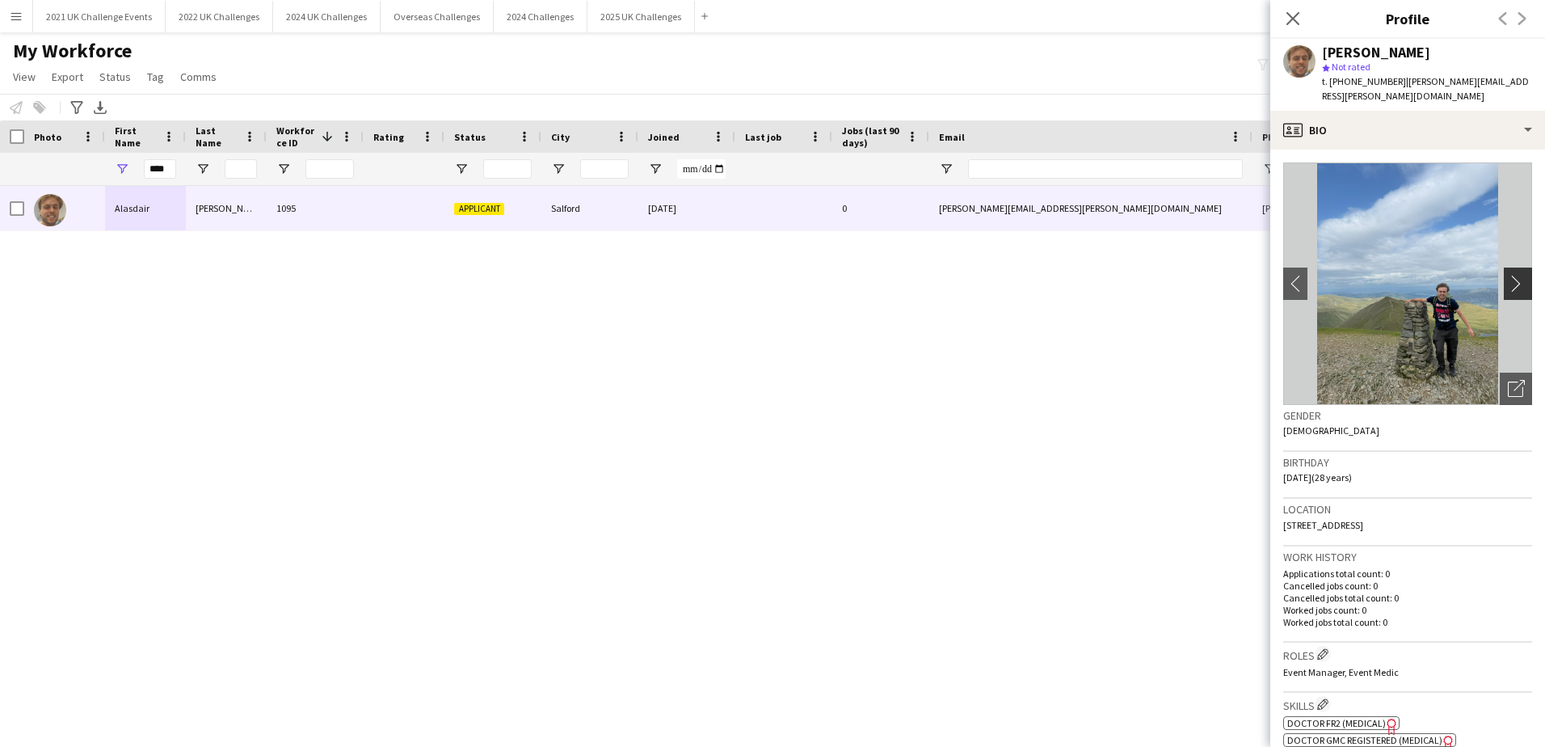
click at [1508, 275] on app-icon "chevron-right" at bounding box center [1520, 283] width 25 height 17
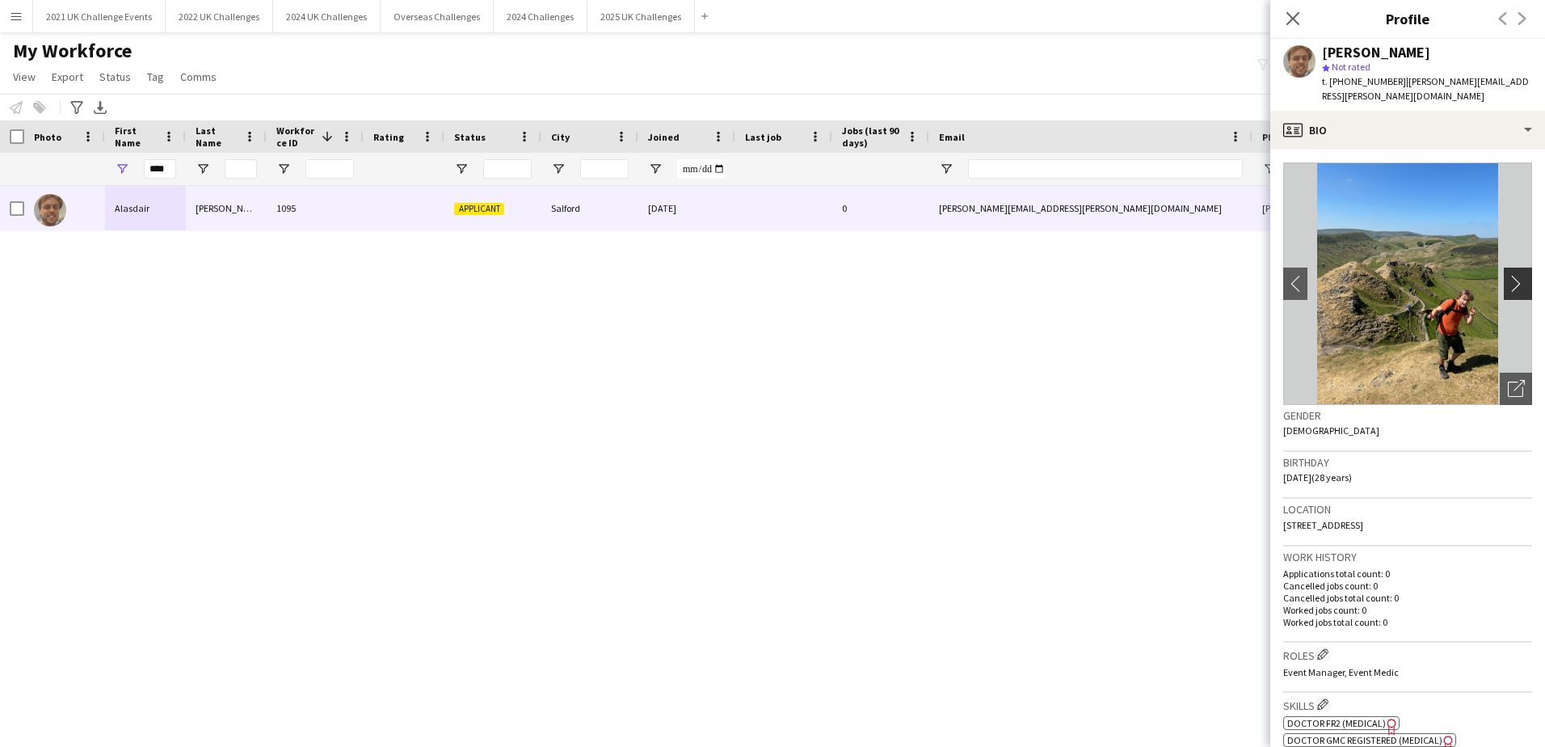
click at [1508, 275] on app-icon "chevron-right" at bounding box center [1520, 283] width 25 height 17
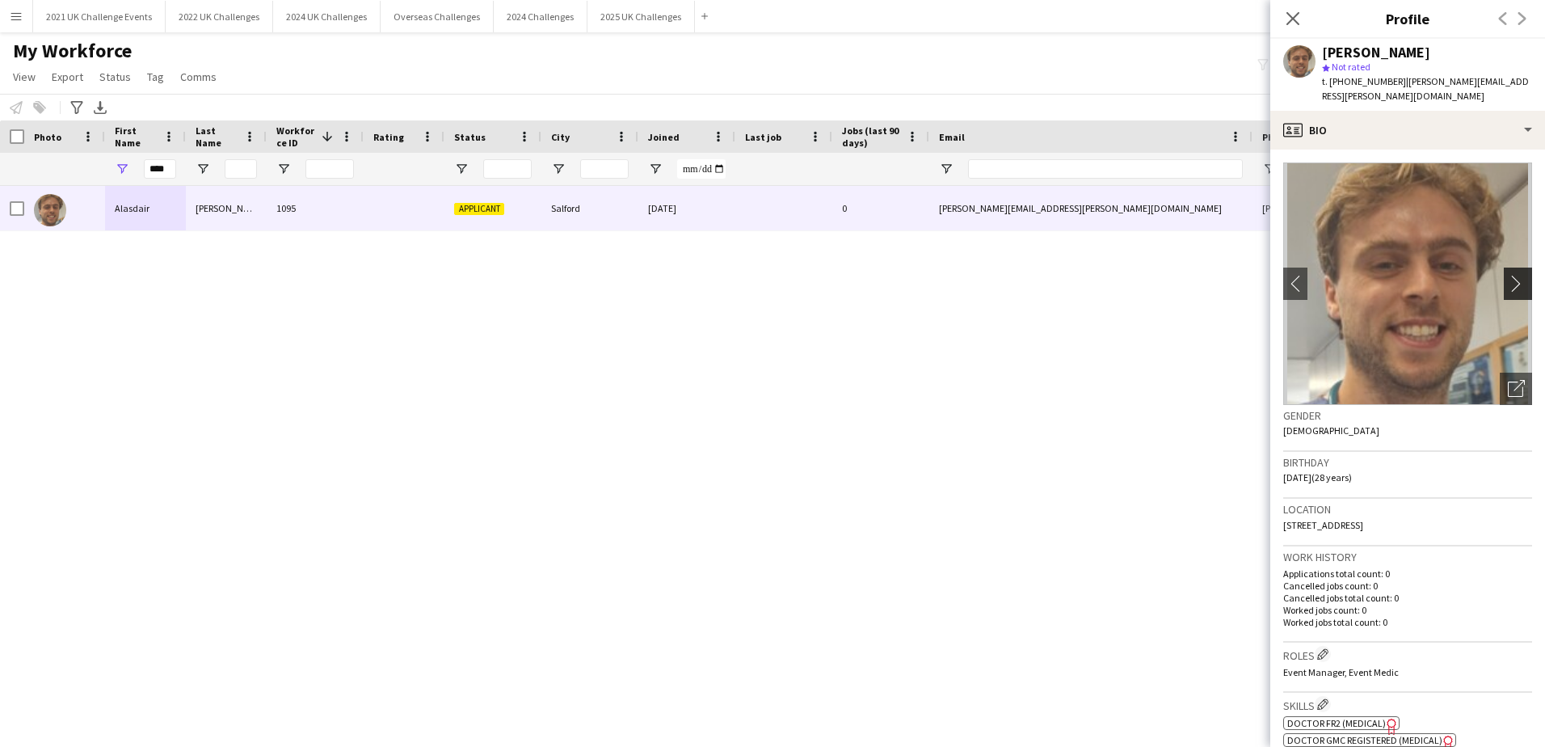
click at [1508, 275] on app-icon "chevron-right" at bounding box center [1520, 283] width 25 height 17
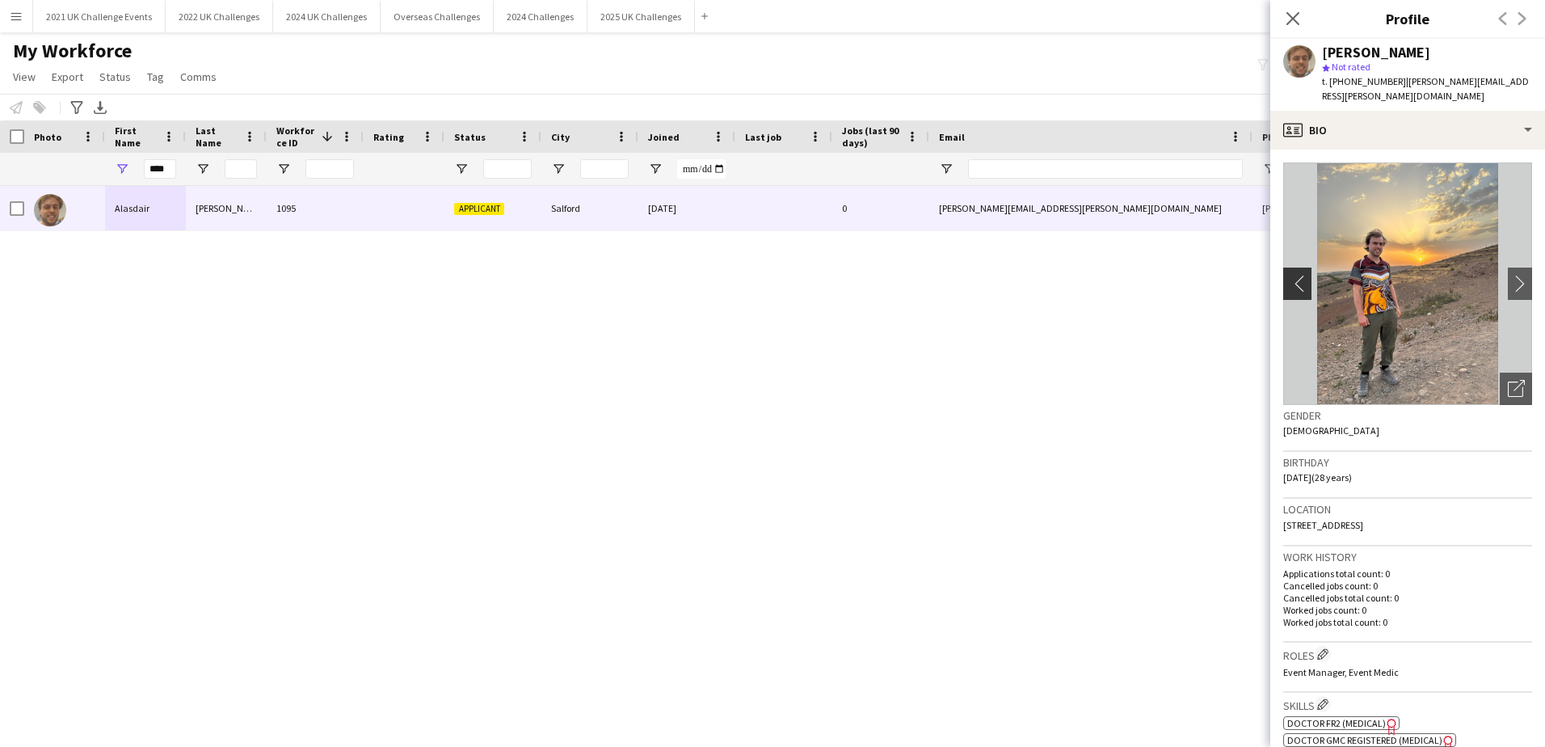
click at [1293, 275] on app-icon "chevron-left" at bounding box center [1295, 283] width 25 height 17
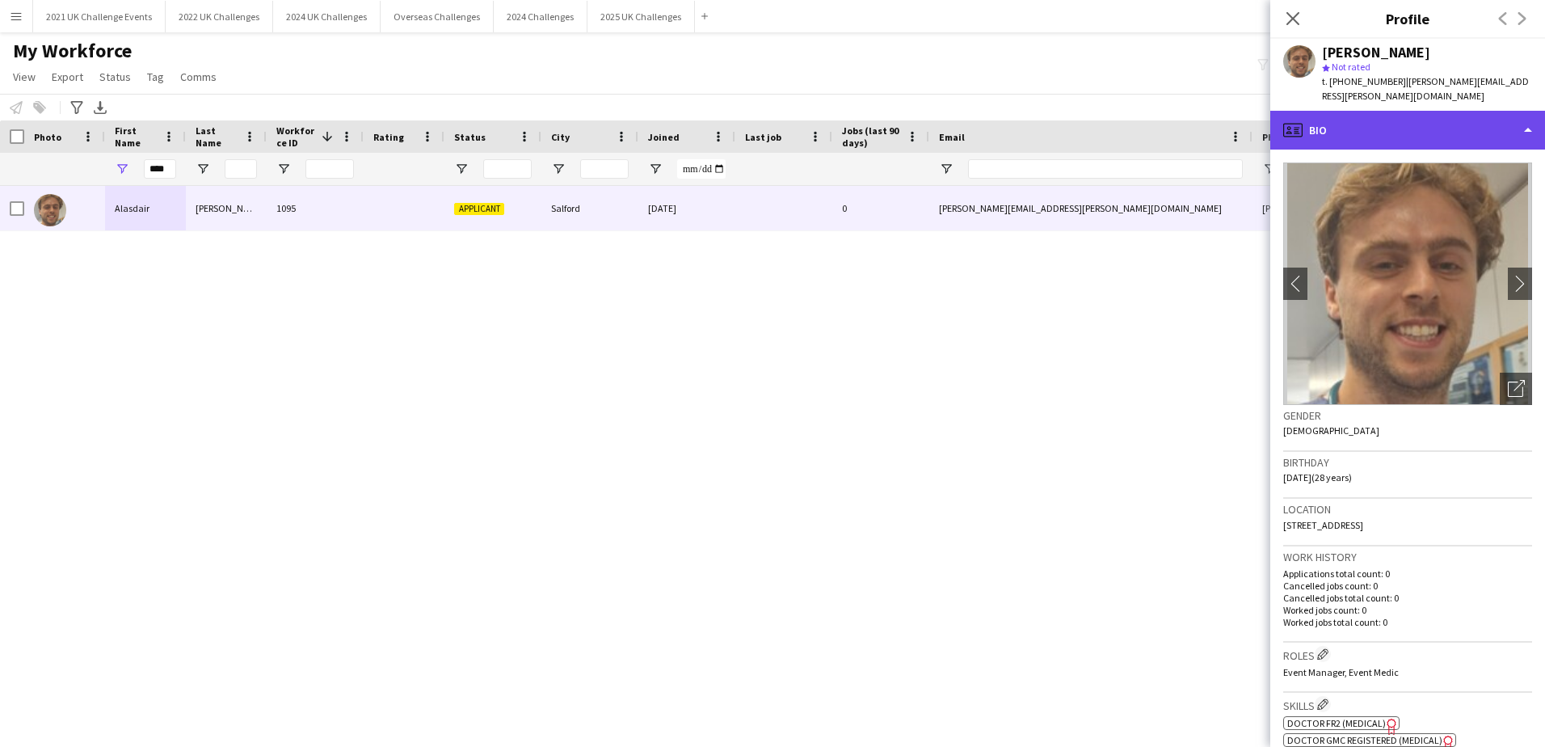
click at [1417, 111] on div "profile Bio" at bounding box center [1407, 130] width 275 height 39
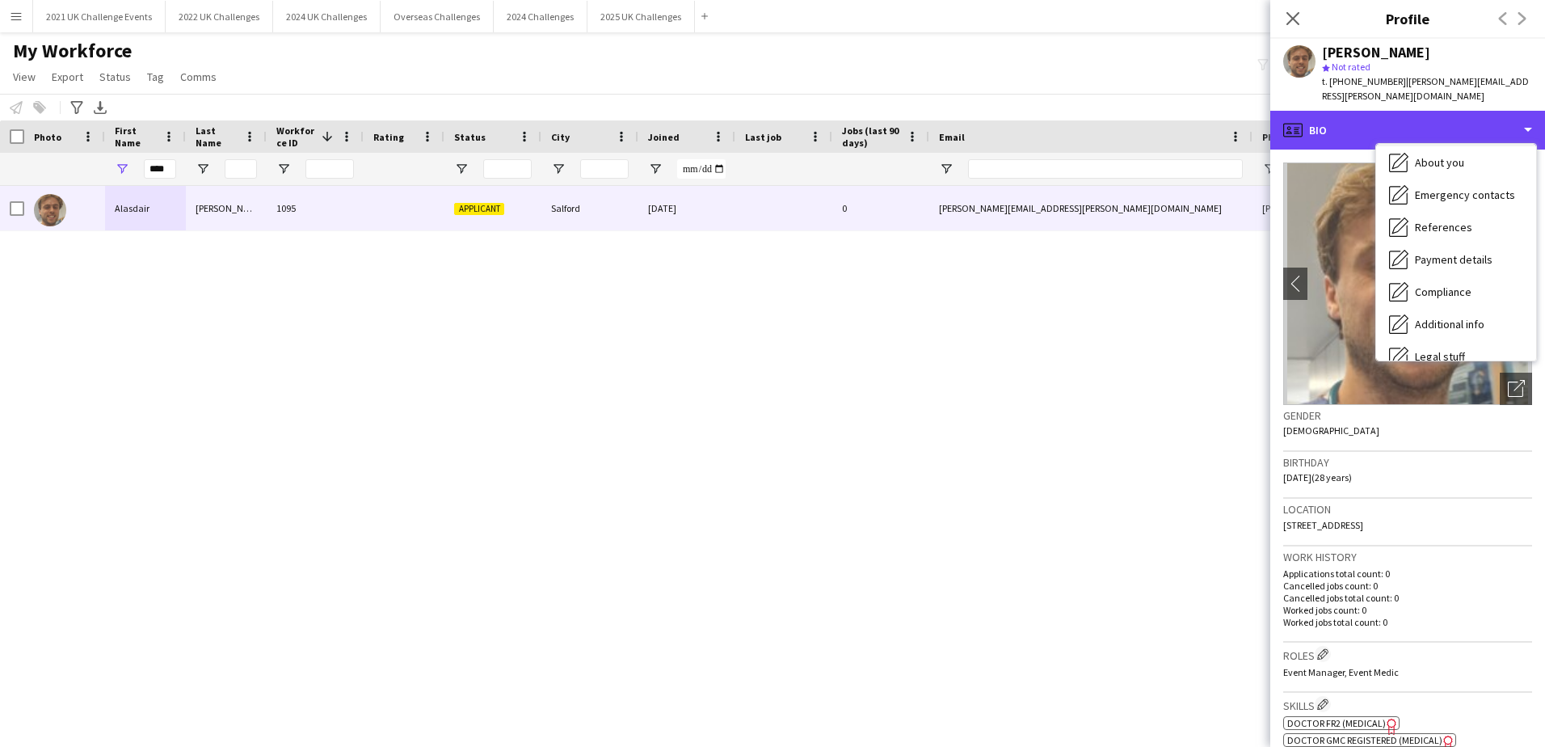
scroll to position [184, 0]
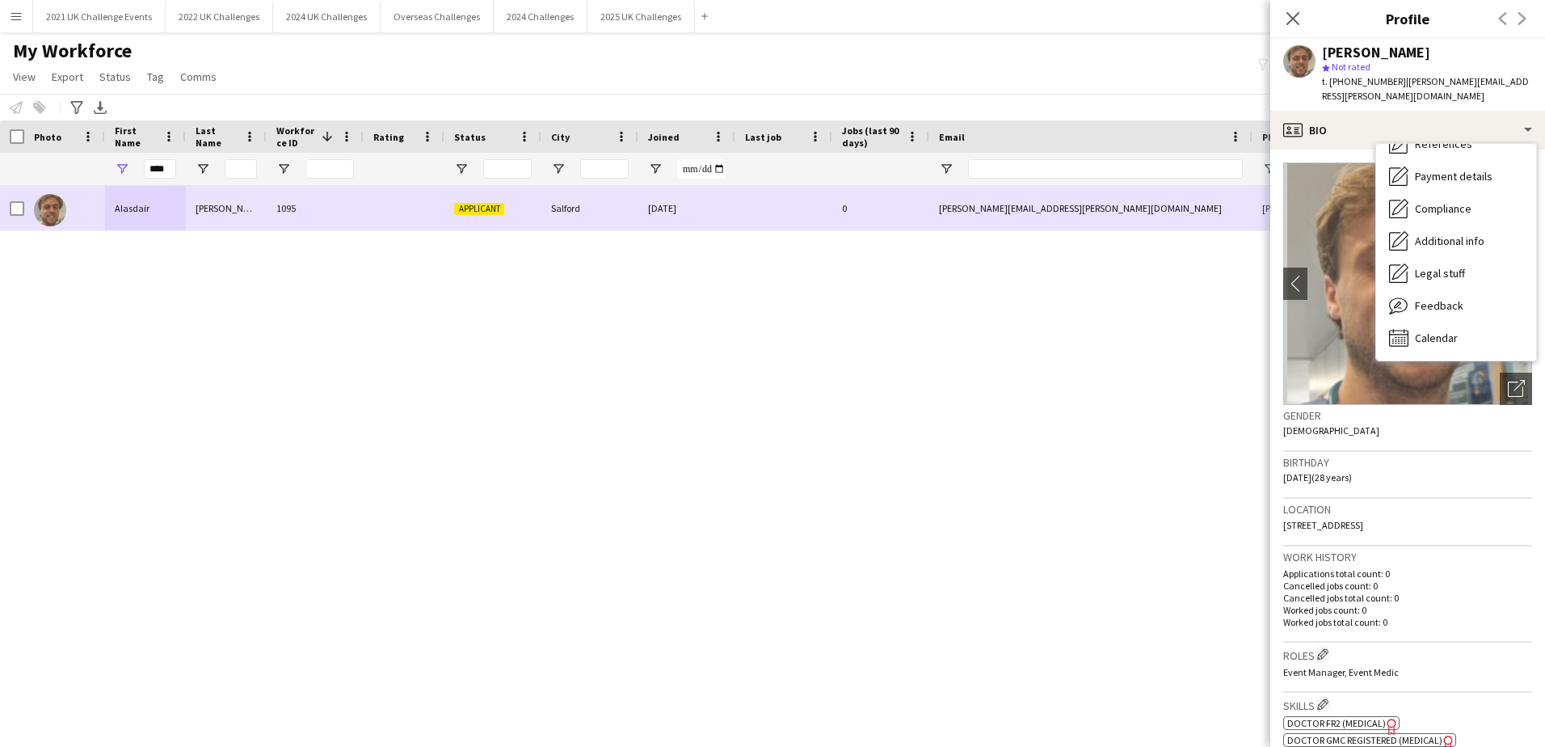
click at [472, 205] on span "Applicant" at bounding box center [479, 209] width 50 height 12
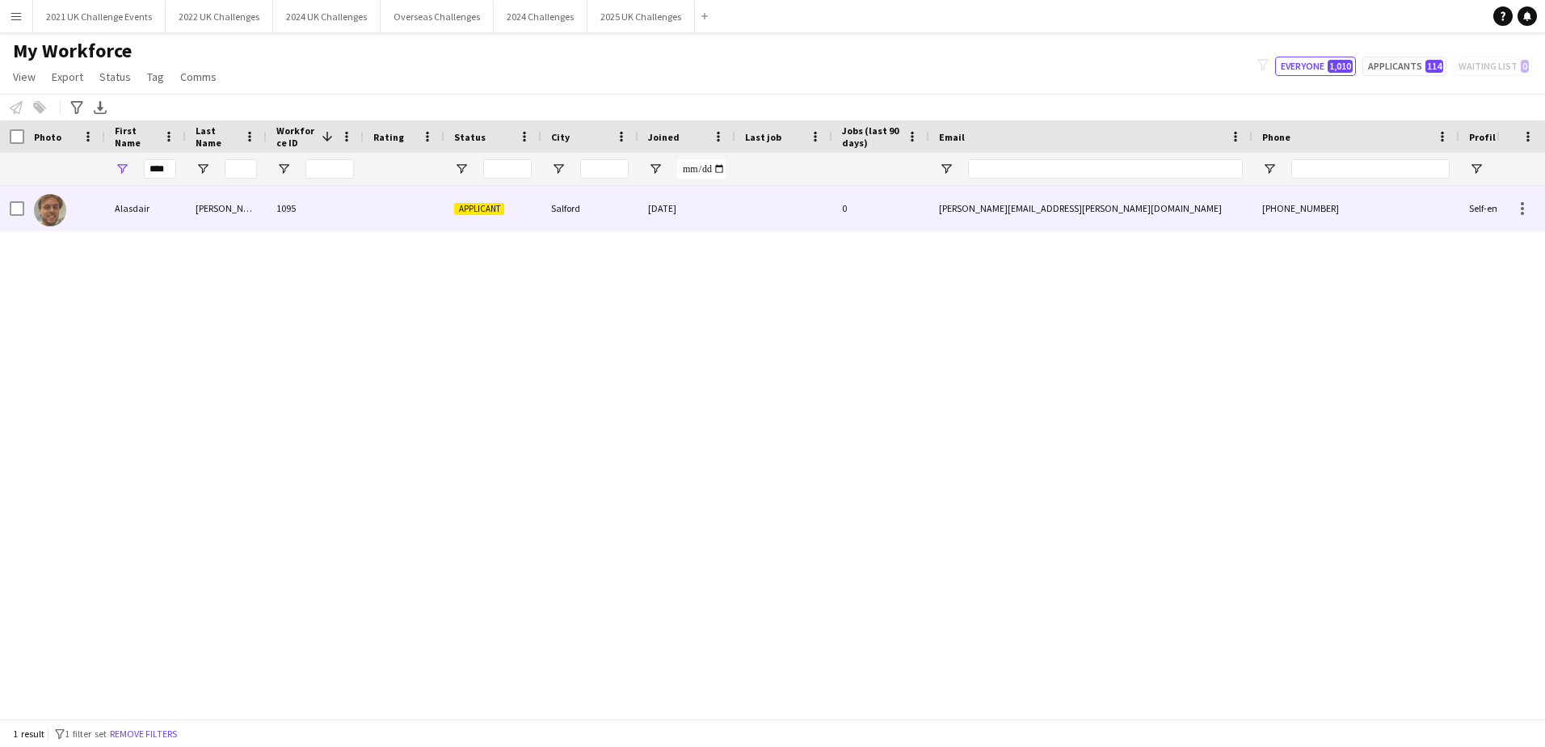
click at [470, 206] on span "Applicant" at bounding box center [479, 209] width 50 height 12
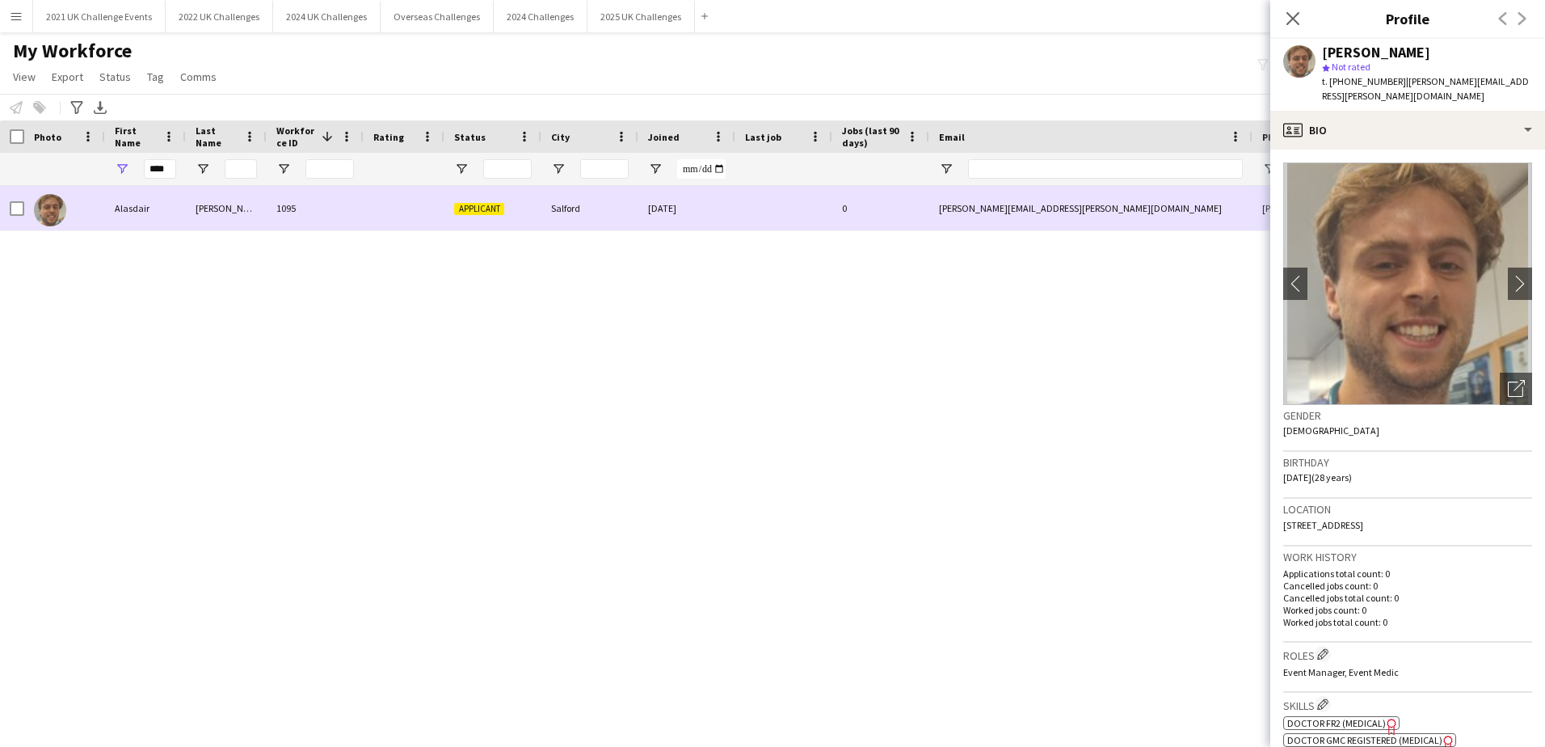
click at [443, 221] on div at bounding box center [404, 208] width 81 height 44
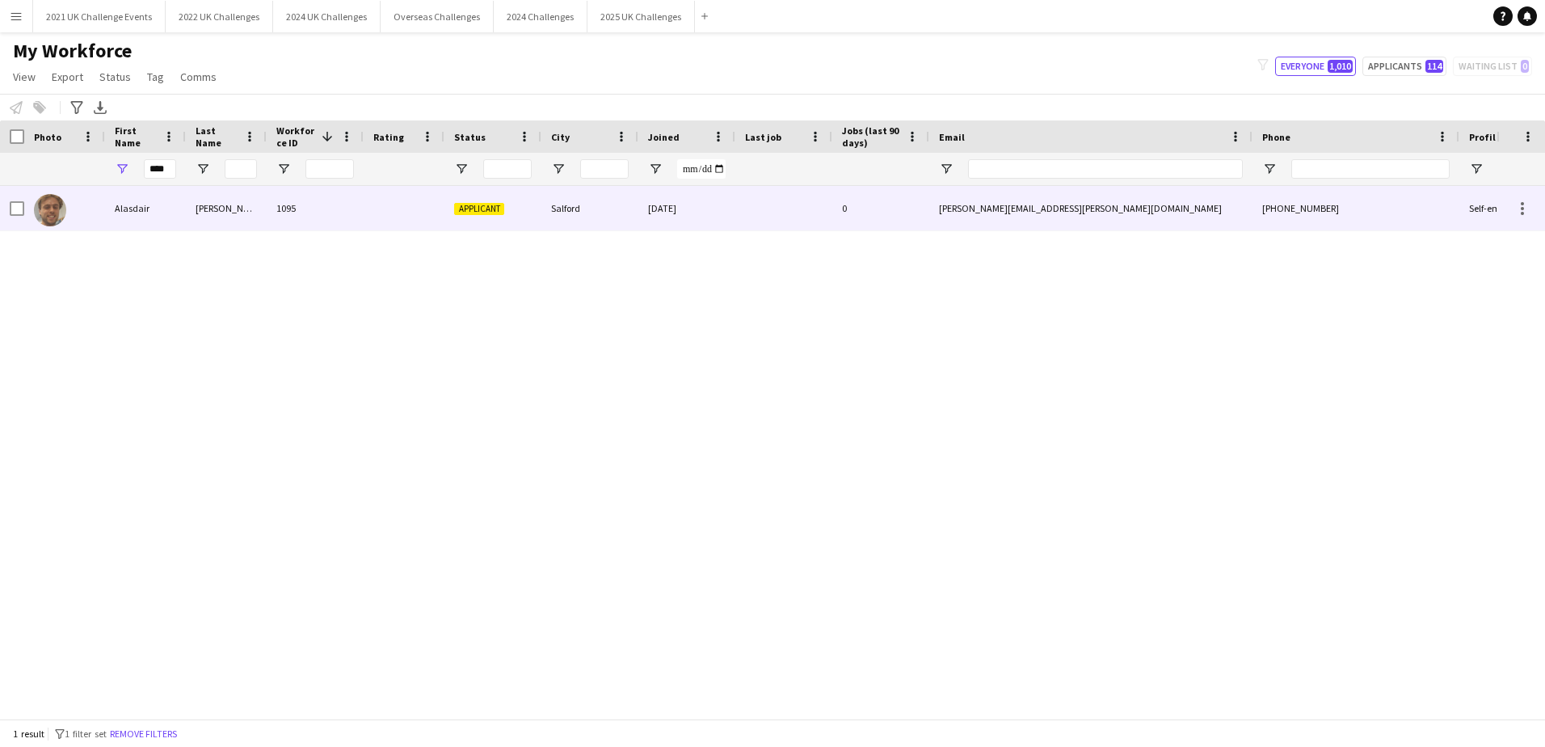
click at [459, 210] on span "Applicant" at bounding box center [479, 209] width 50 height 12
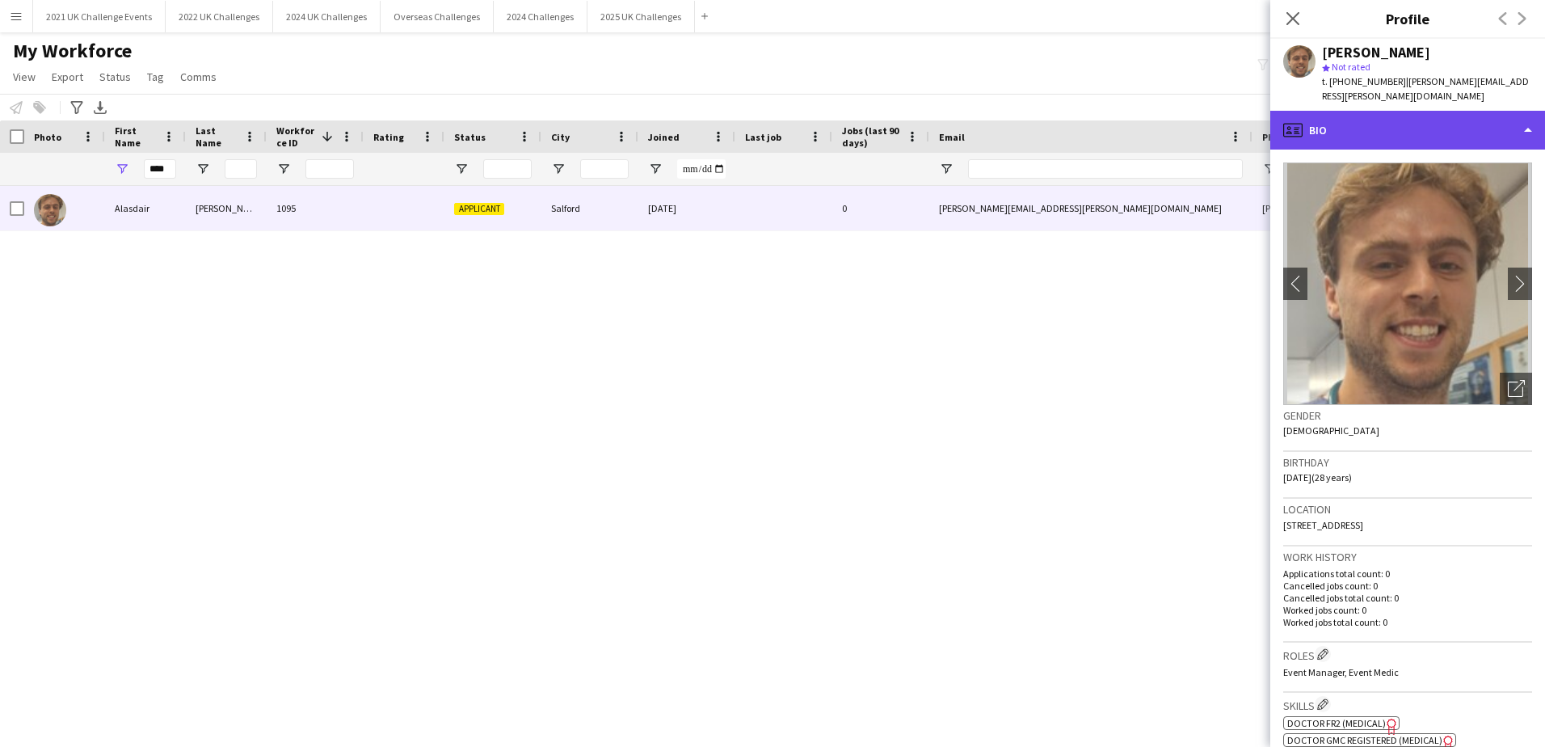
click at [1385, 116] on div "profile Bio" at bounding box center [1407, 130] width 275 height 39
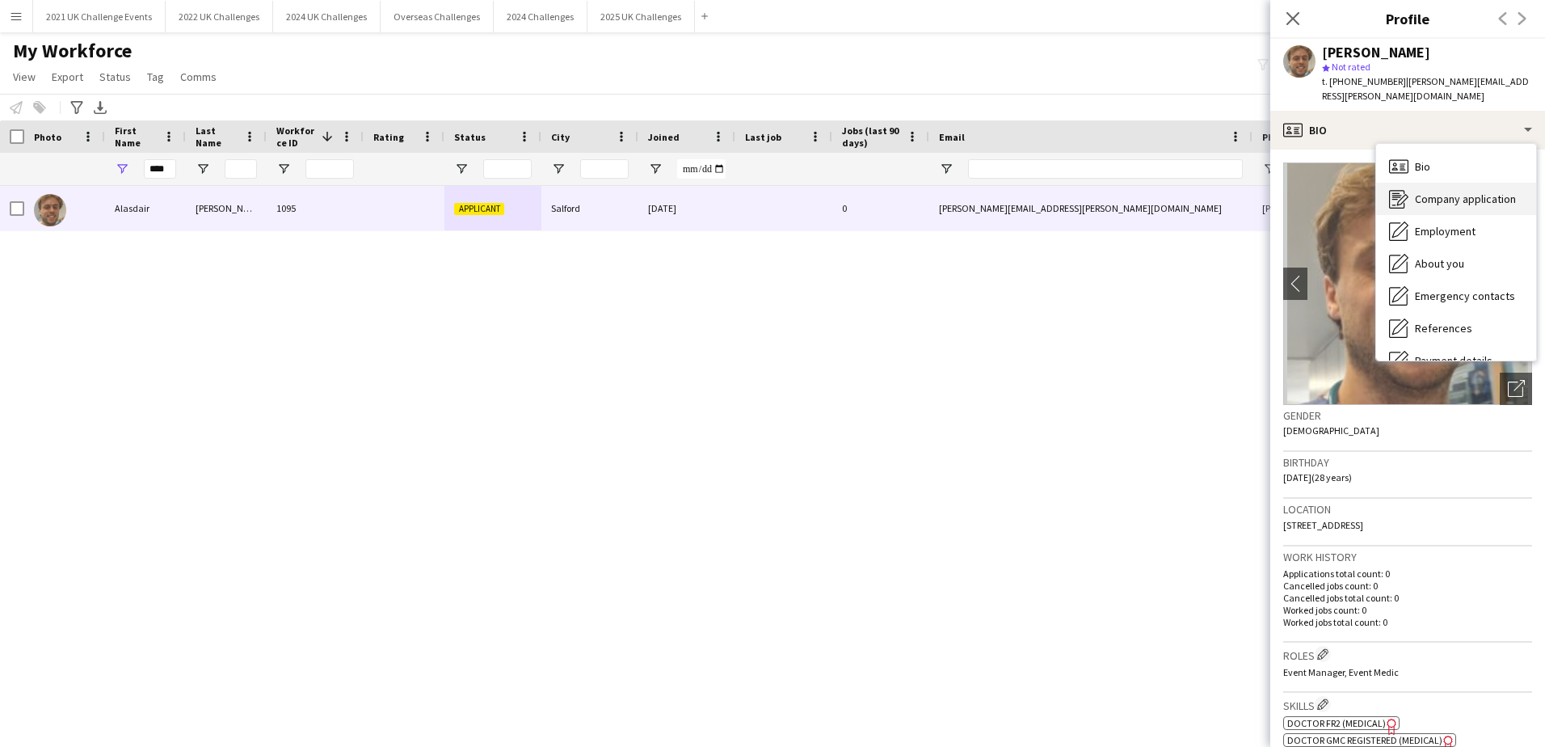
click at [1462, 192] on span "Company application" at bounding box center [1465, 199] width 101 height 15
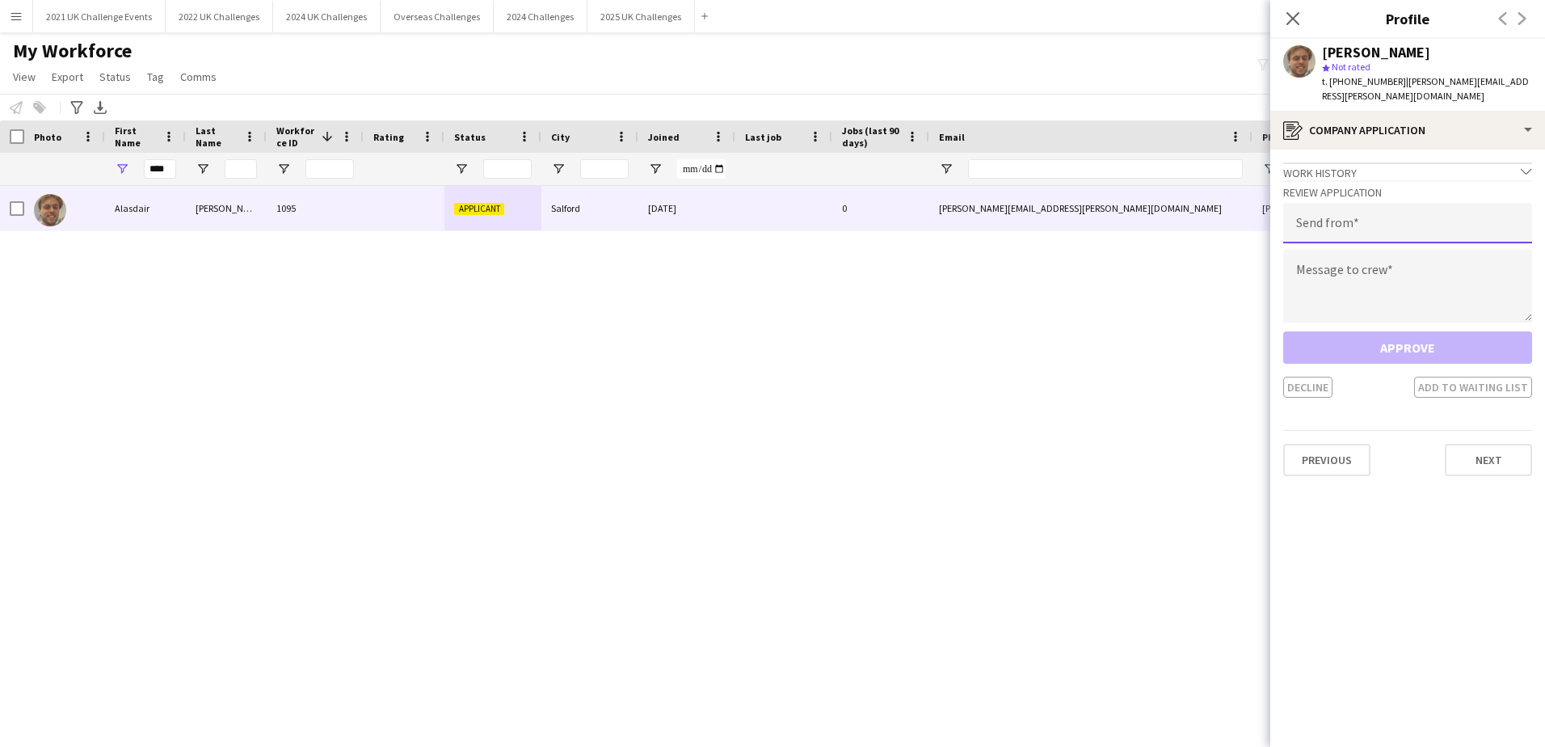
click at [1400, 208] on input "email" at bounding box center [1407, 223] width 249 height 40
type input "**********"
click at [1386, 278] on textarea at bounding box center [1407, 286] width 249 height 73
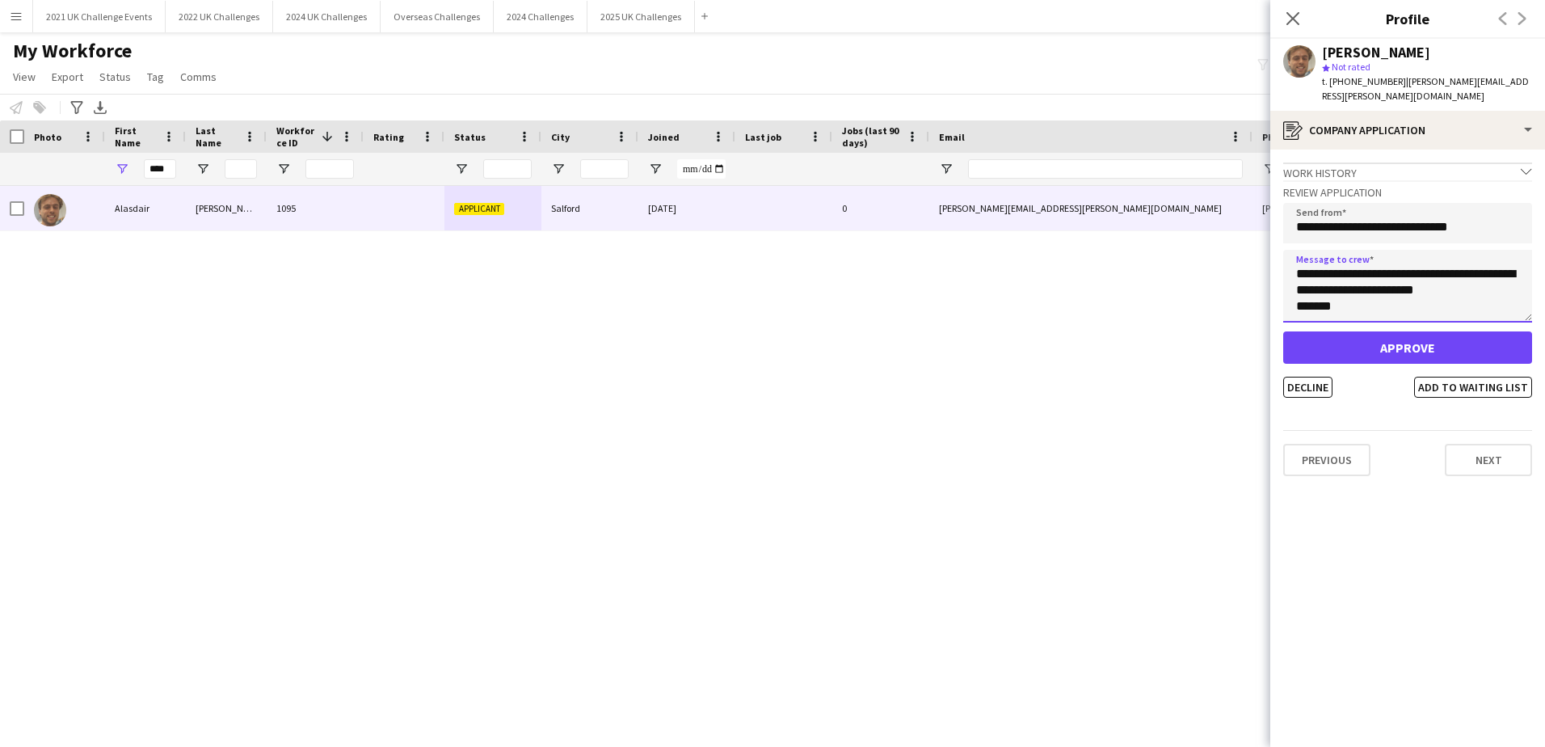
scroll to position [10, 0]
type textarea "**********"
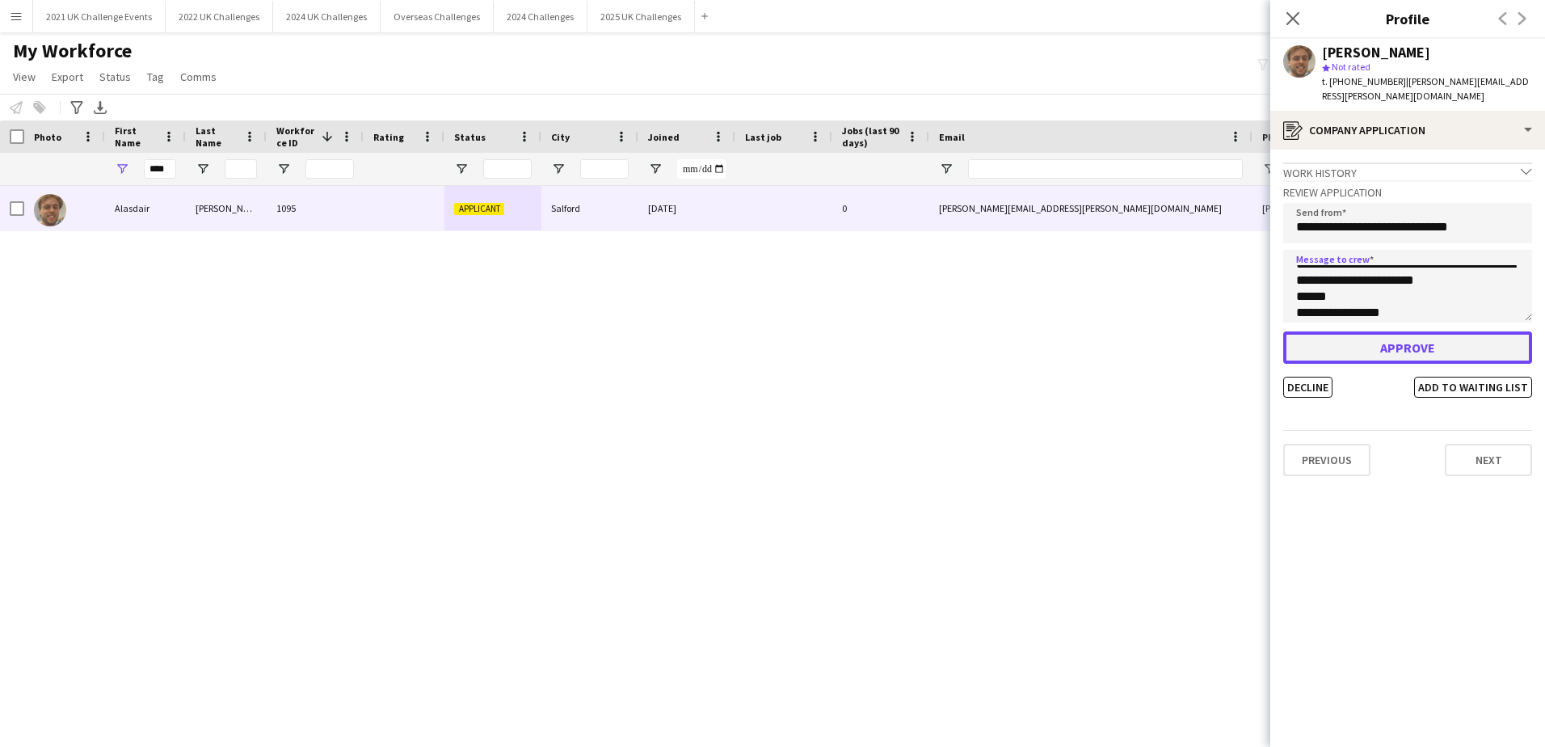
click at [1393, 334] on button "Approve" at bounding box center [1407, 347] width 249 height 32
